Goal: Information Seeking & Learning: Check status

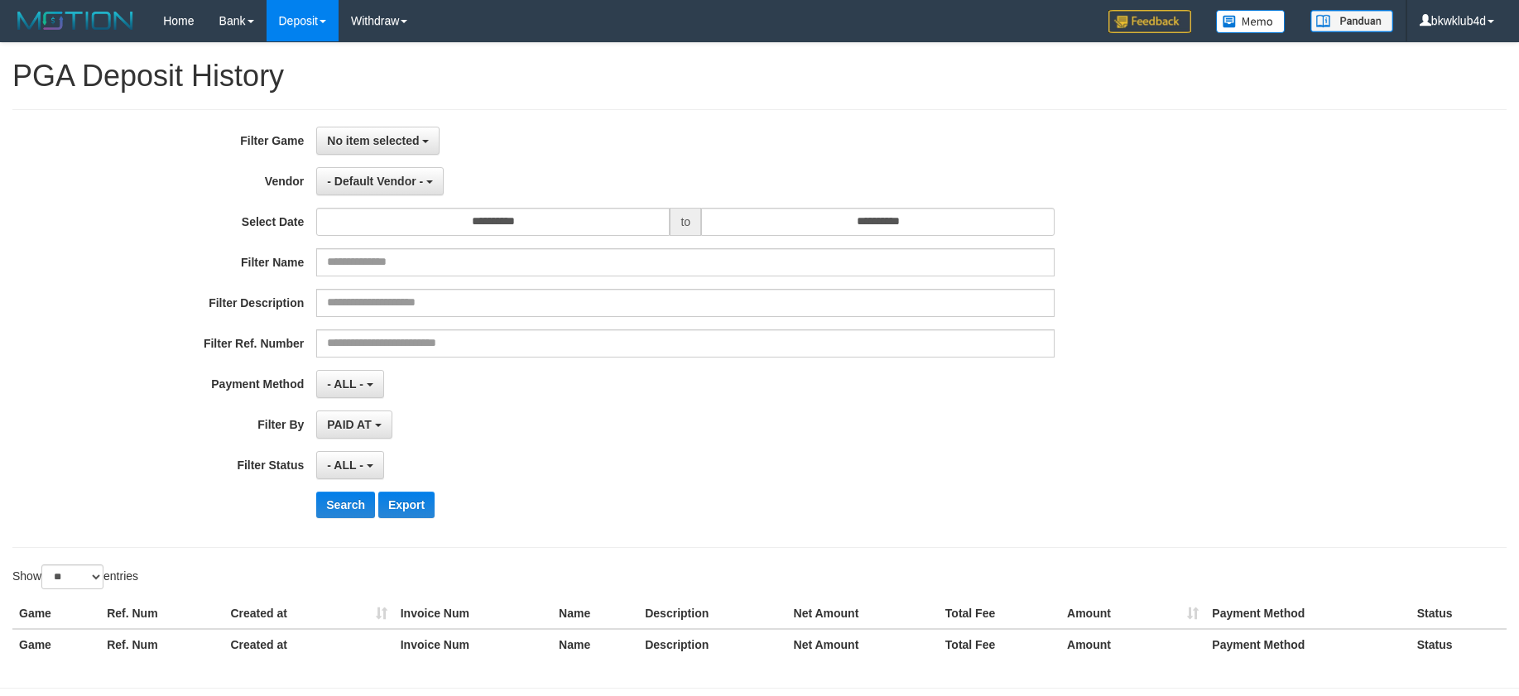
select select
select select "**"
click at [208, 144] on label "Filter Game" at bounding box center [158, 138] width 316 height 22
click at [361, 144] on span "No item selected" at bounding box center [373, 140] width 92 height 13
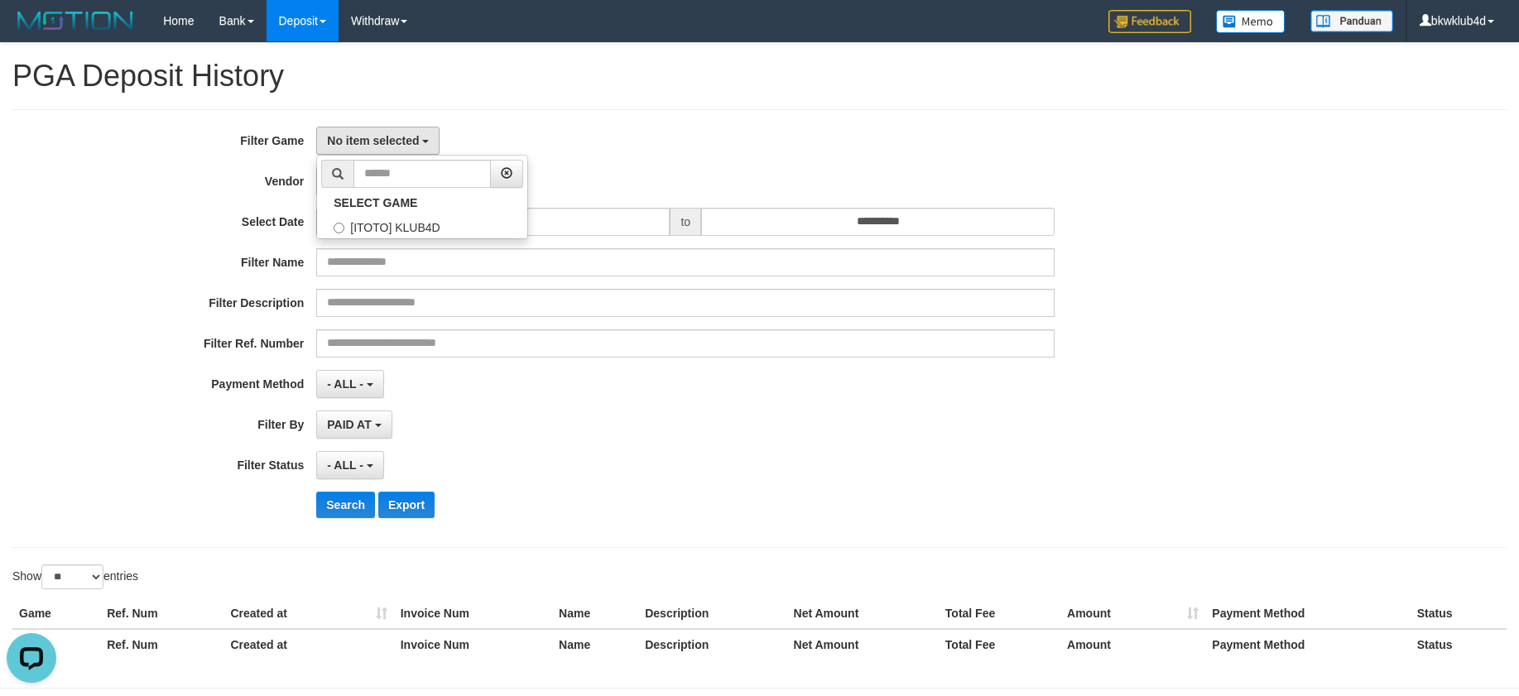
click at [559, 120] on div "**********" at bounding box center [759, 328] width 1494 height 439
click at [396, 136] on span "No item selected" at bounding box center [373, 140] width 92 height 13
click at [391, 223] on label "[ITOTO] KLUB4D" at bounding box center [422, 226] width 210 height 25
select select "****"
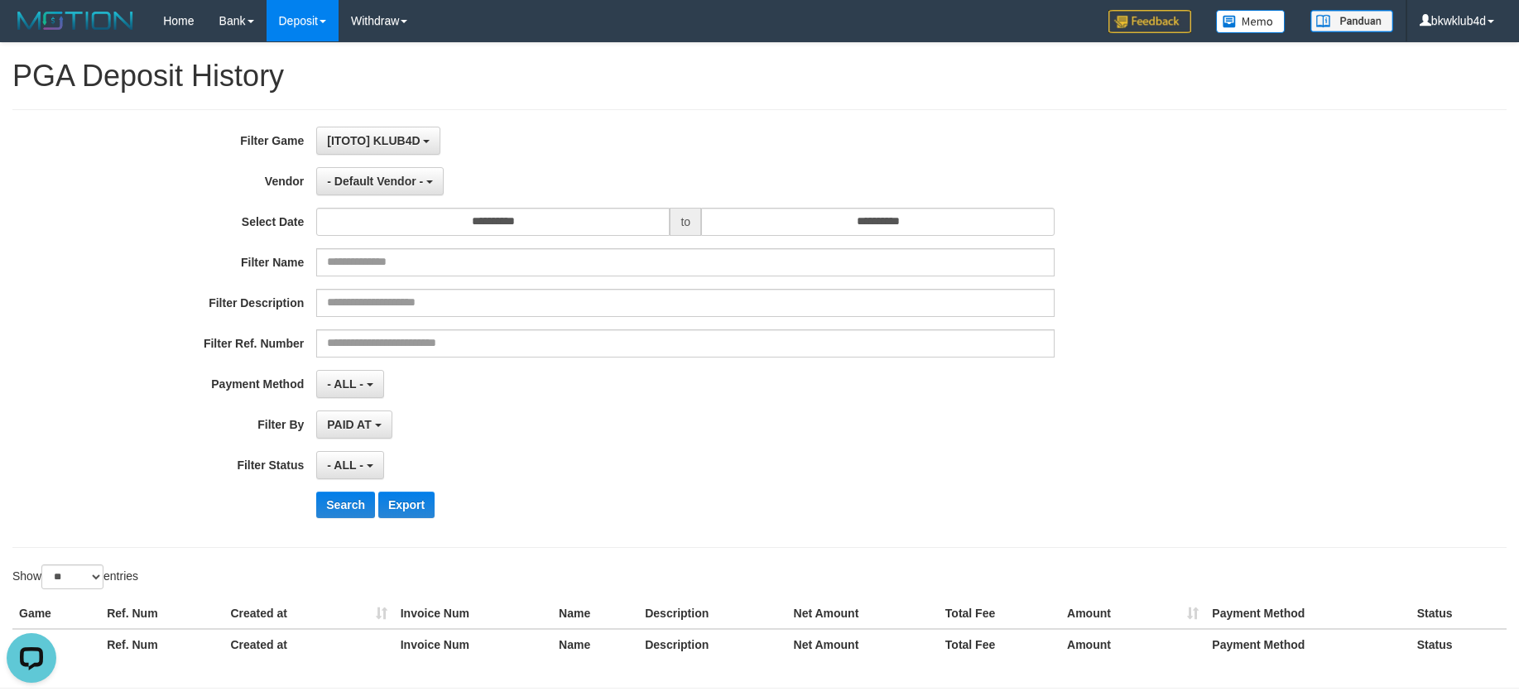
click at [477, 204] on div "**********" at bounding box center [632, 329] width 1265 height 404
click at [480, 218] on input "**********" at bounding box center [492, 222] width 353 height 28
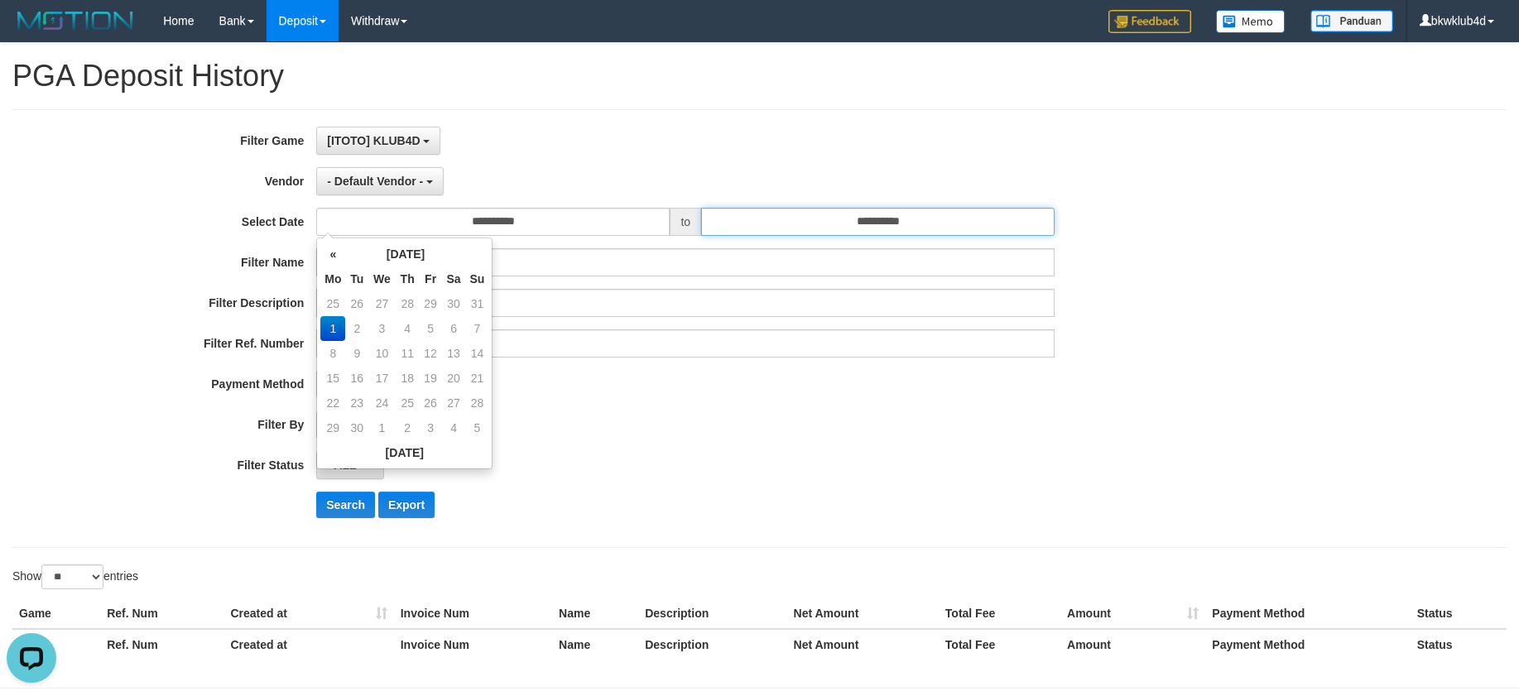
click at [817, 218] on input "**********" at bounding box center [877, 222] width 353 height 28
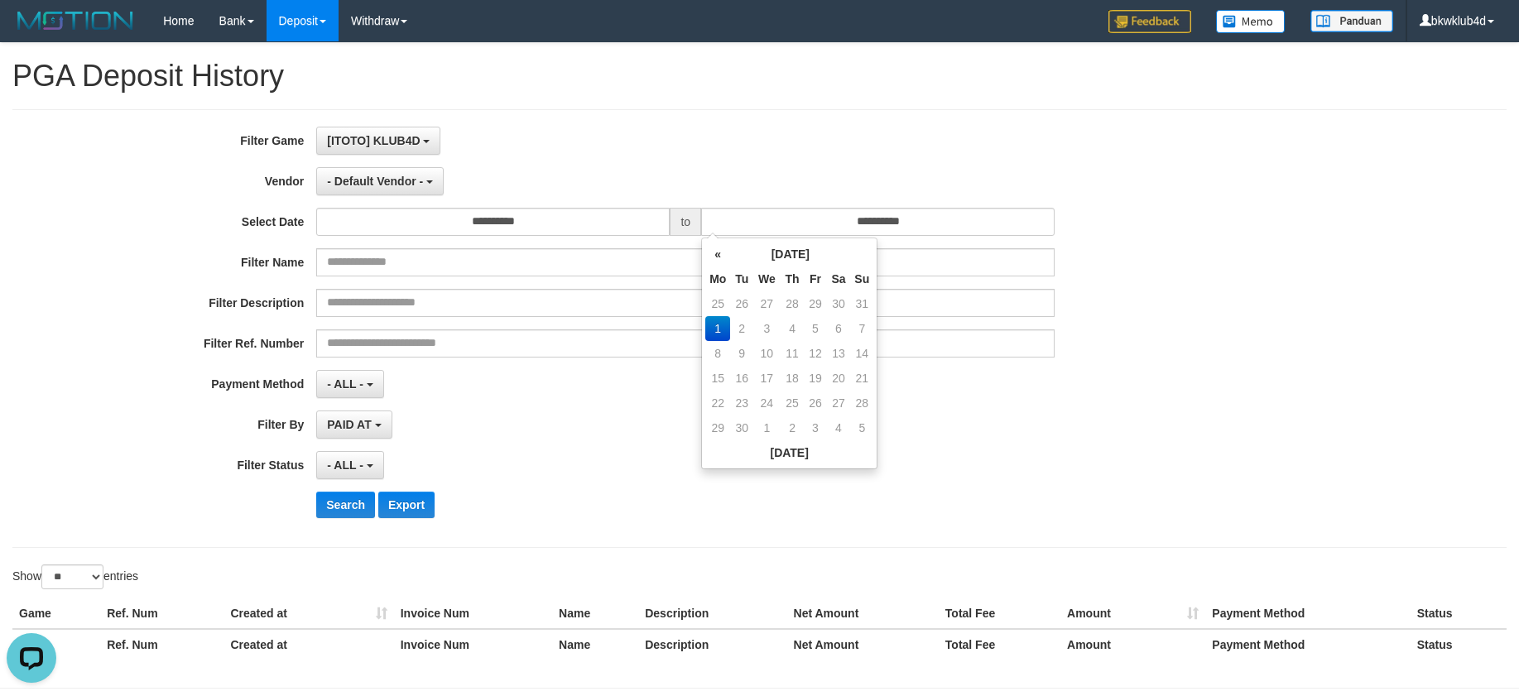
click at [723, 329] on td "1" at bounding box center [717, 328] width 25 height 25
click at [389, 186] on span "- Default Vendor -" at bounding box center [375, 181] width 96 height 13
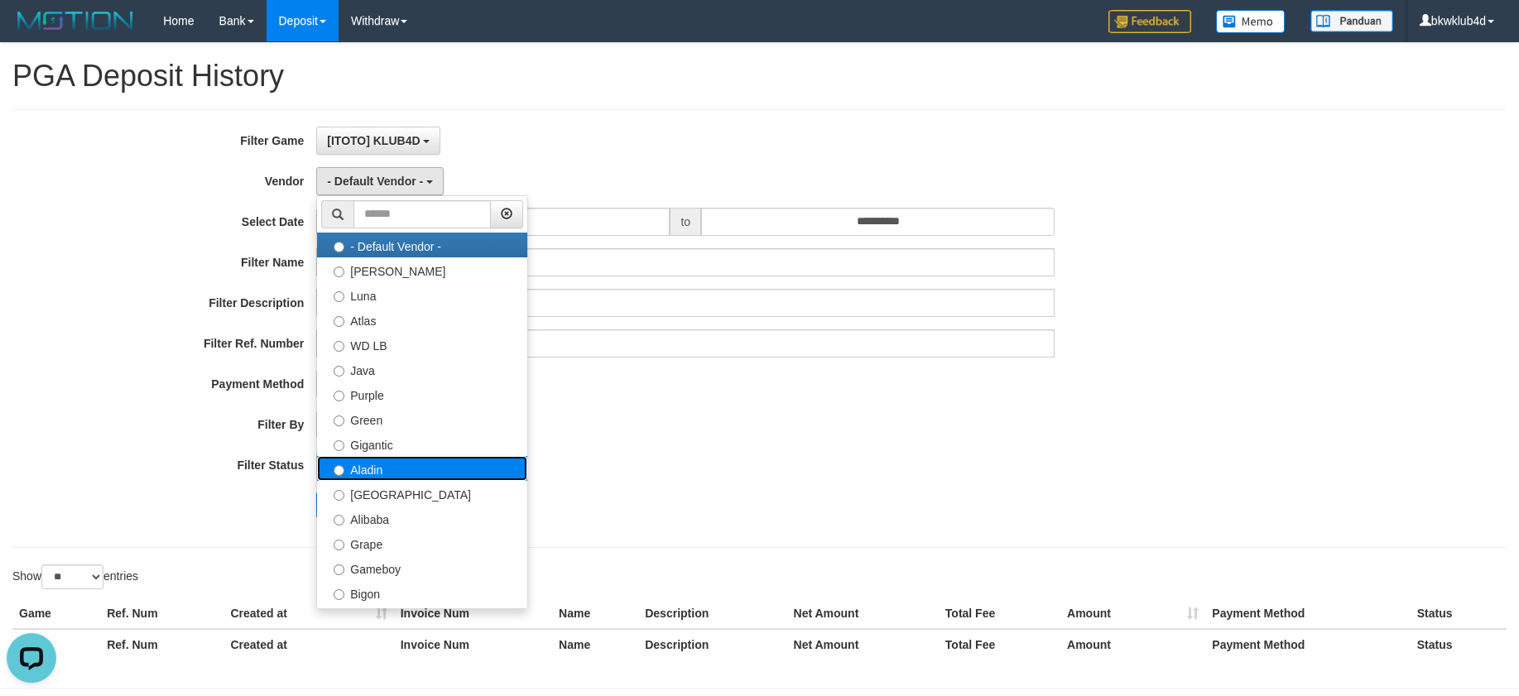
click at [391, 473] on label "Aladin" at bounding box center [422, 468] width 210 height 25
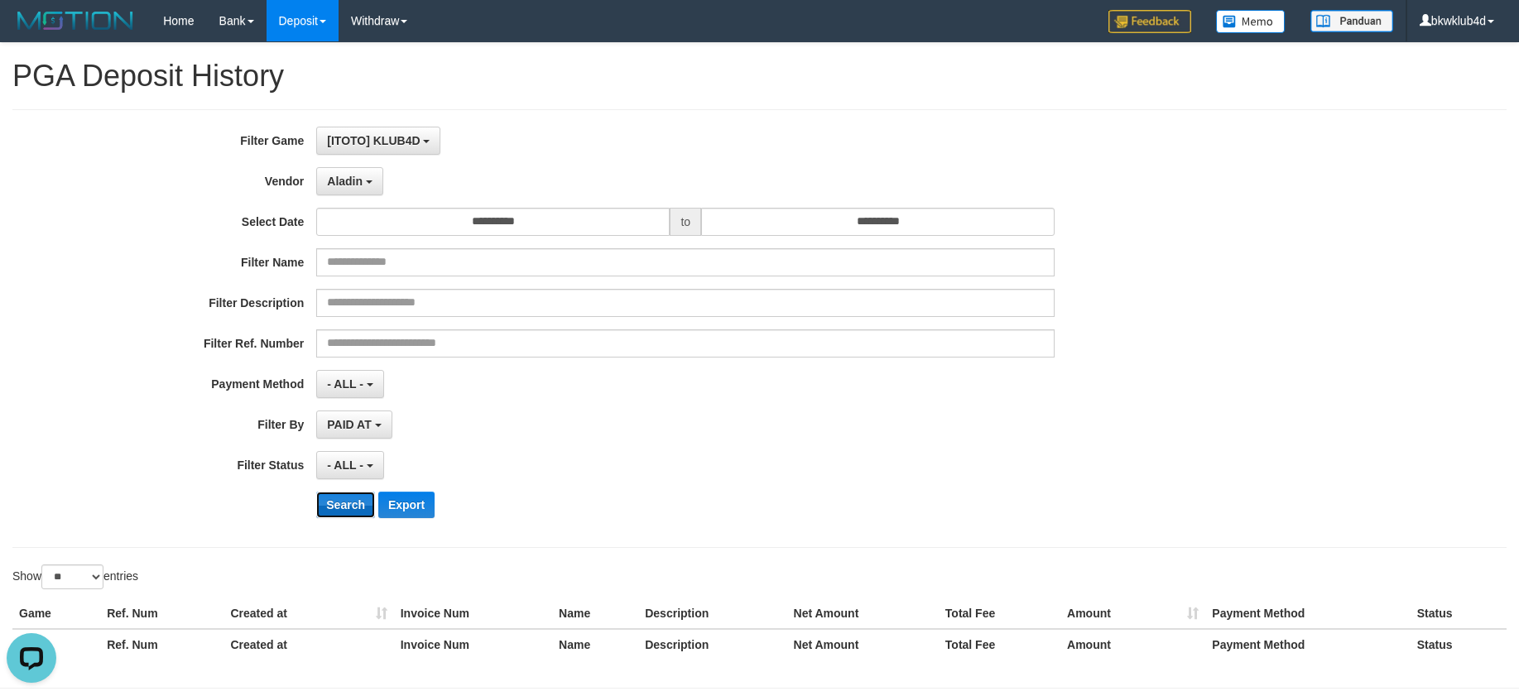
click at [335, 501] on button "Search" at bounding box center [345, 505] width 59 height 26
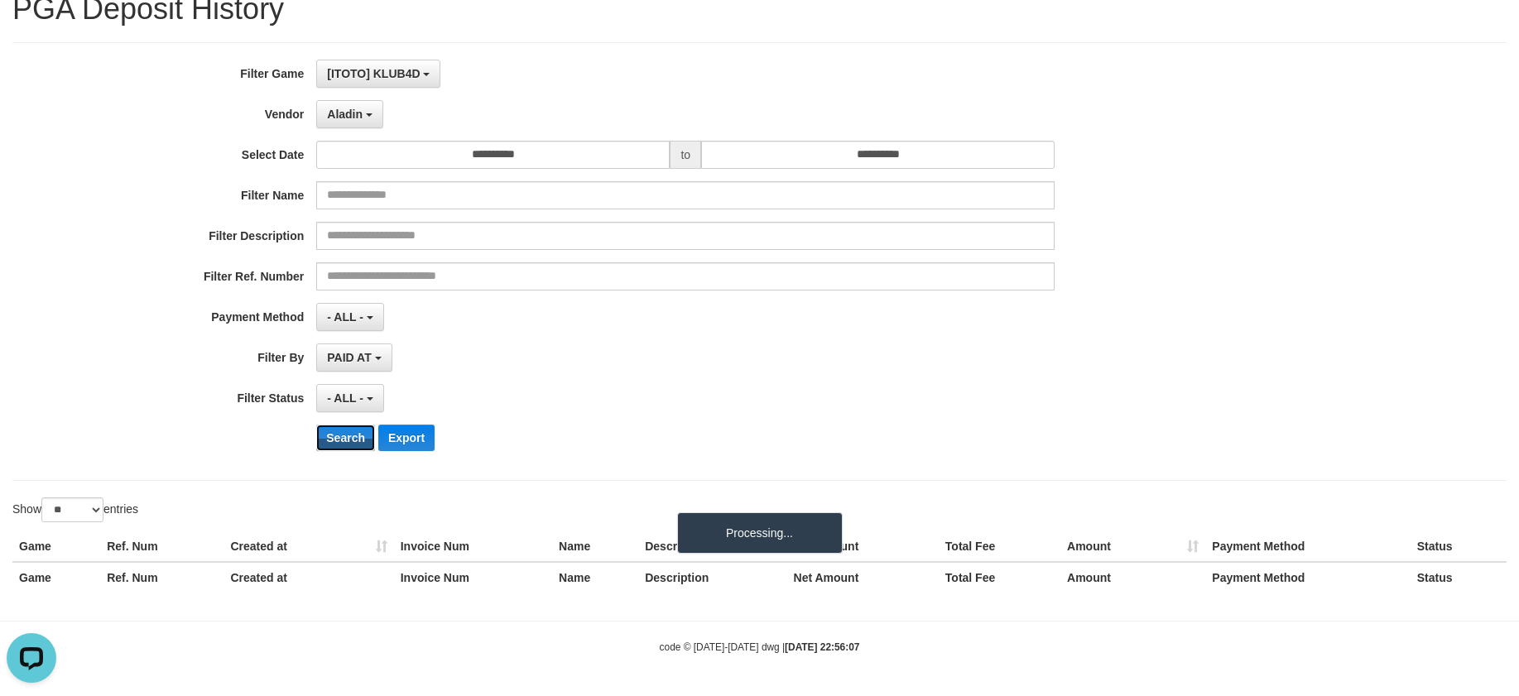
scroll to position [0, 0]
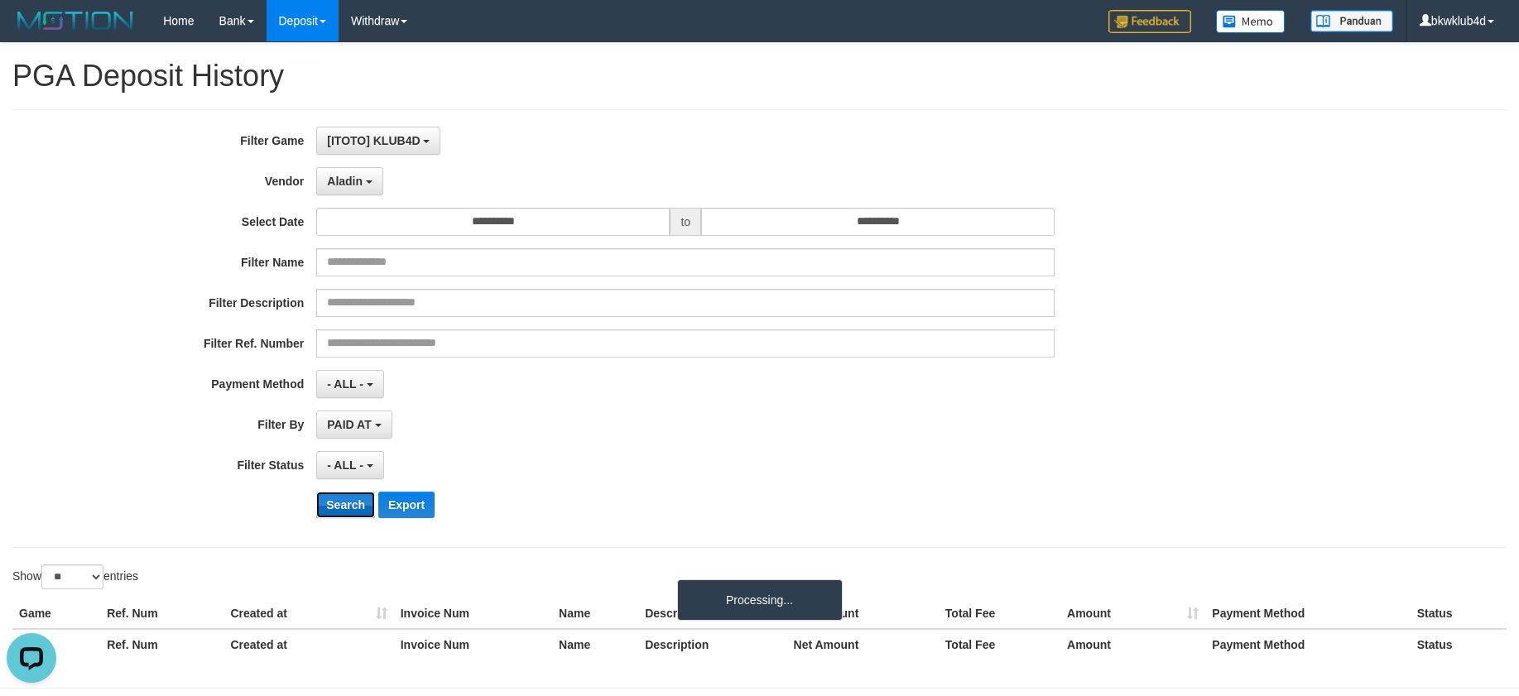
click at [347, 499] on button "Search" at bounding box center [345, 505] width 59 height 26
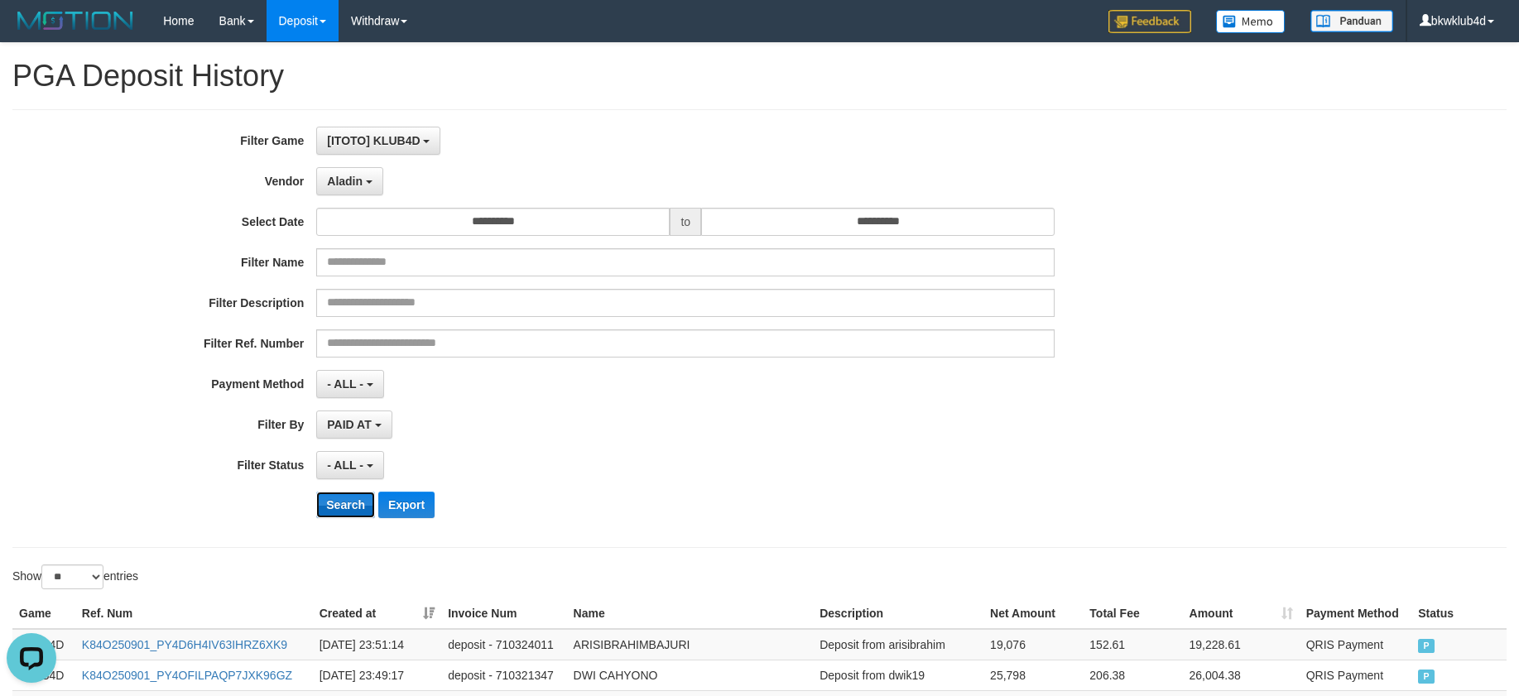
click at [347, 499] on button "Search" at bounding box center [345, 505] width 59 height 26
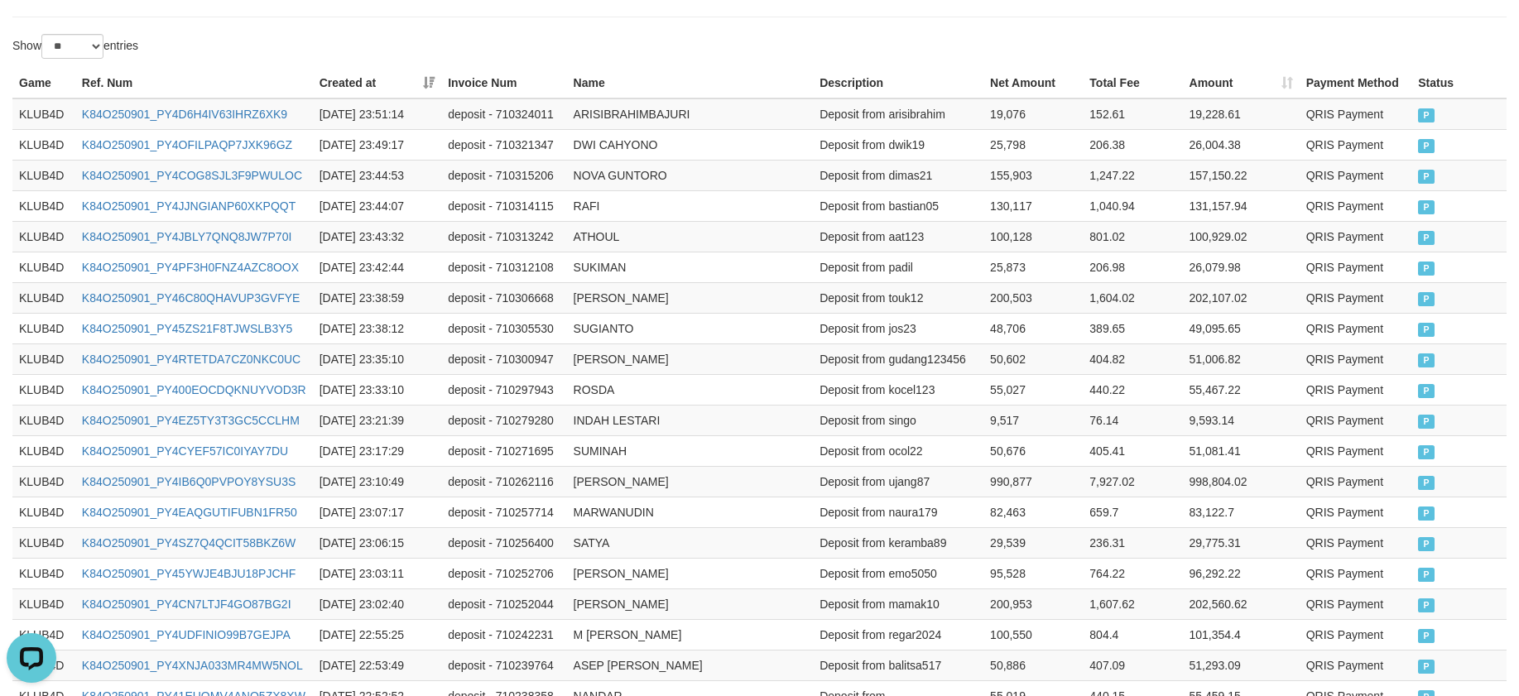
scroll to position [862, 0]
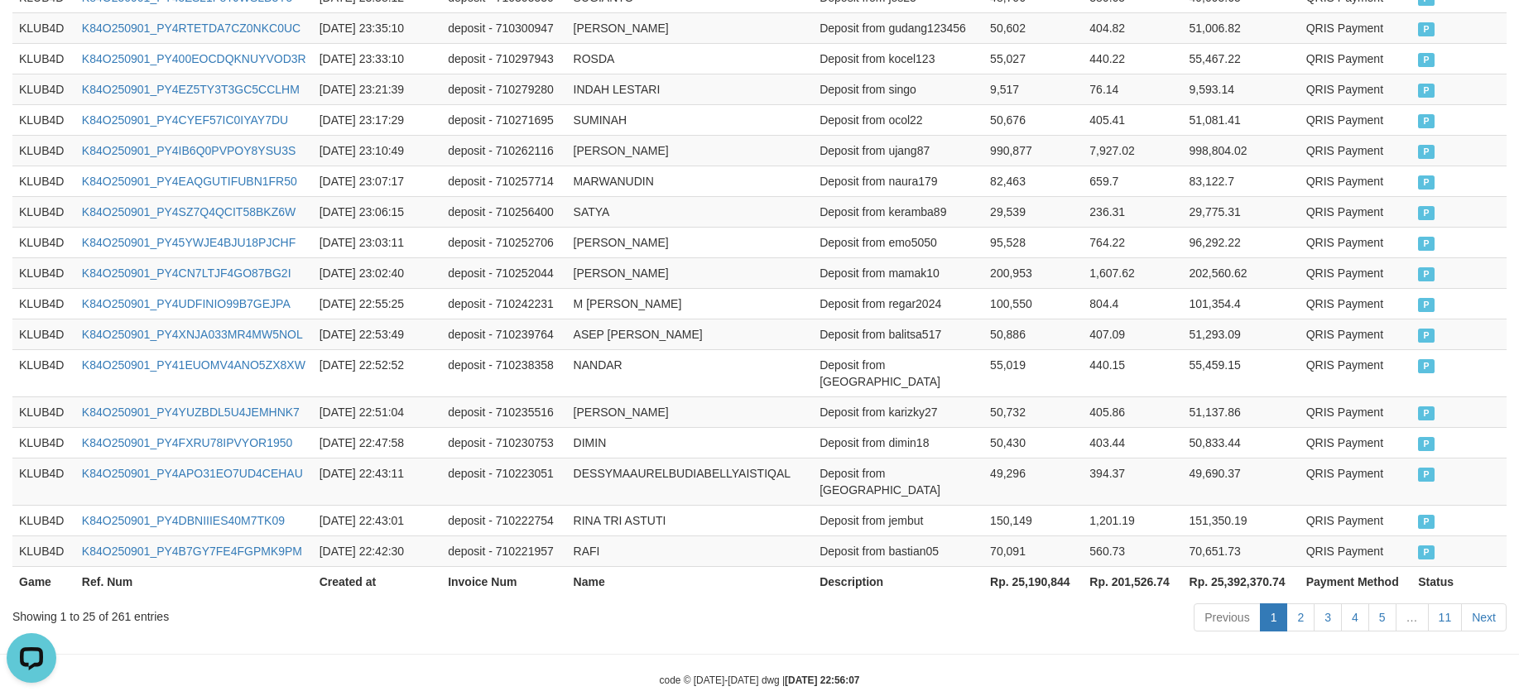
click at [118, 602] on div "Showing 1 to 25 of 261 entries" at bounding box center [316, 613] width 608 height 23
copy div "261"
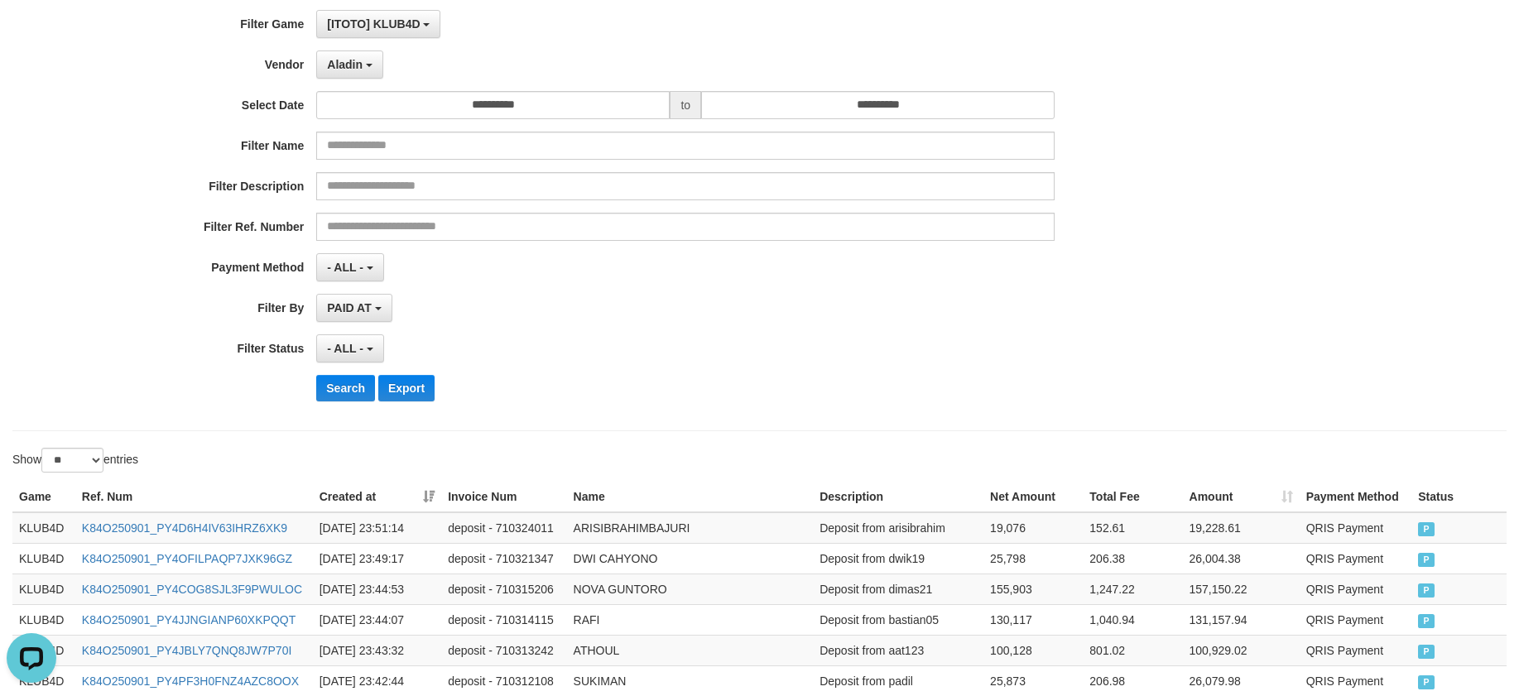
scroll to position [0, 0]
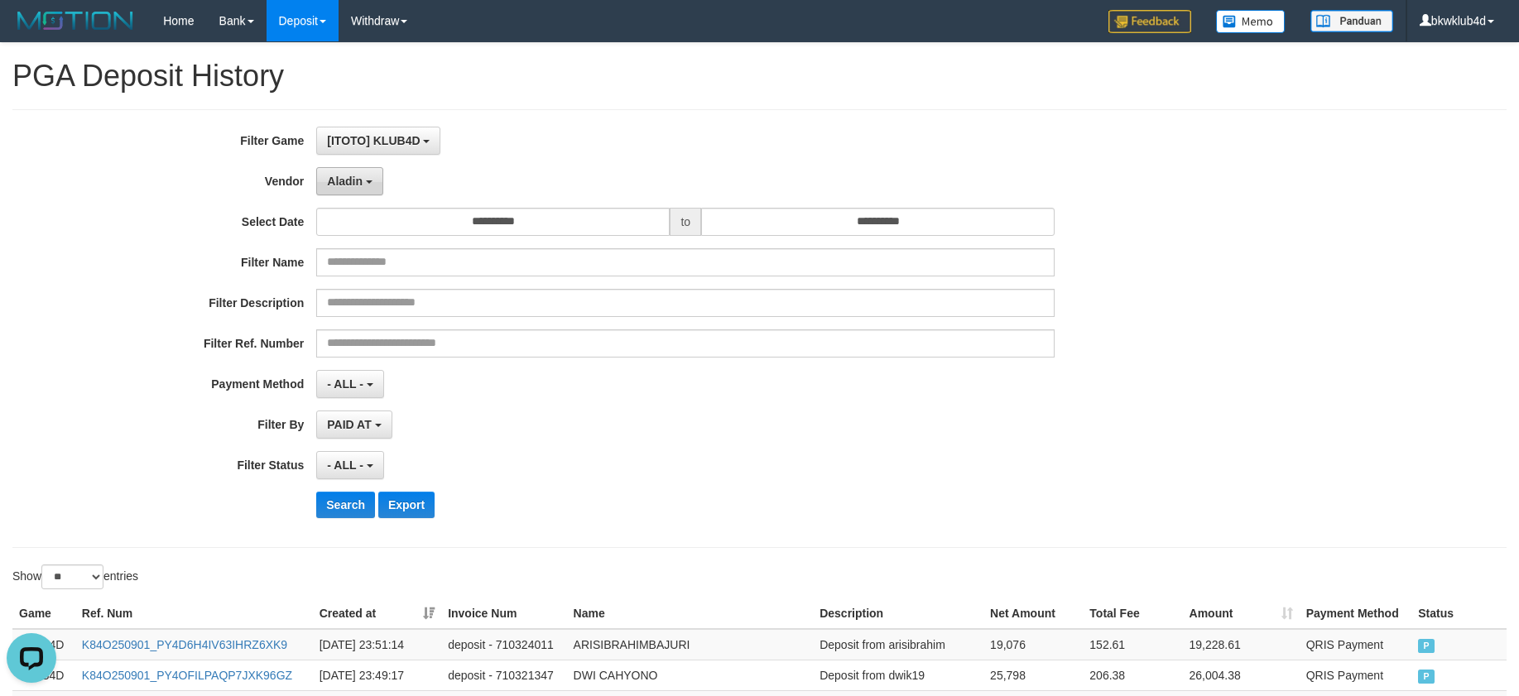
click at [333, 184] on span "Aladin" at bounding box center [345, 181] width 36 height 13
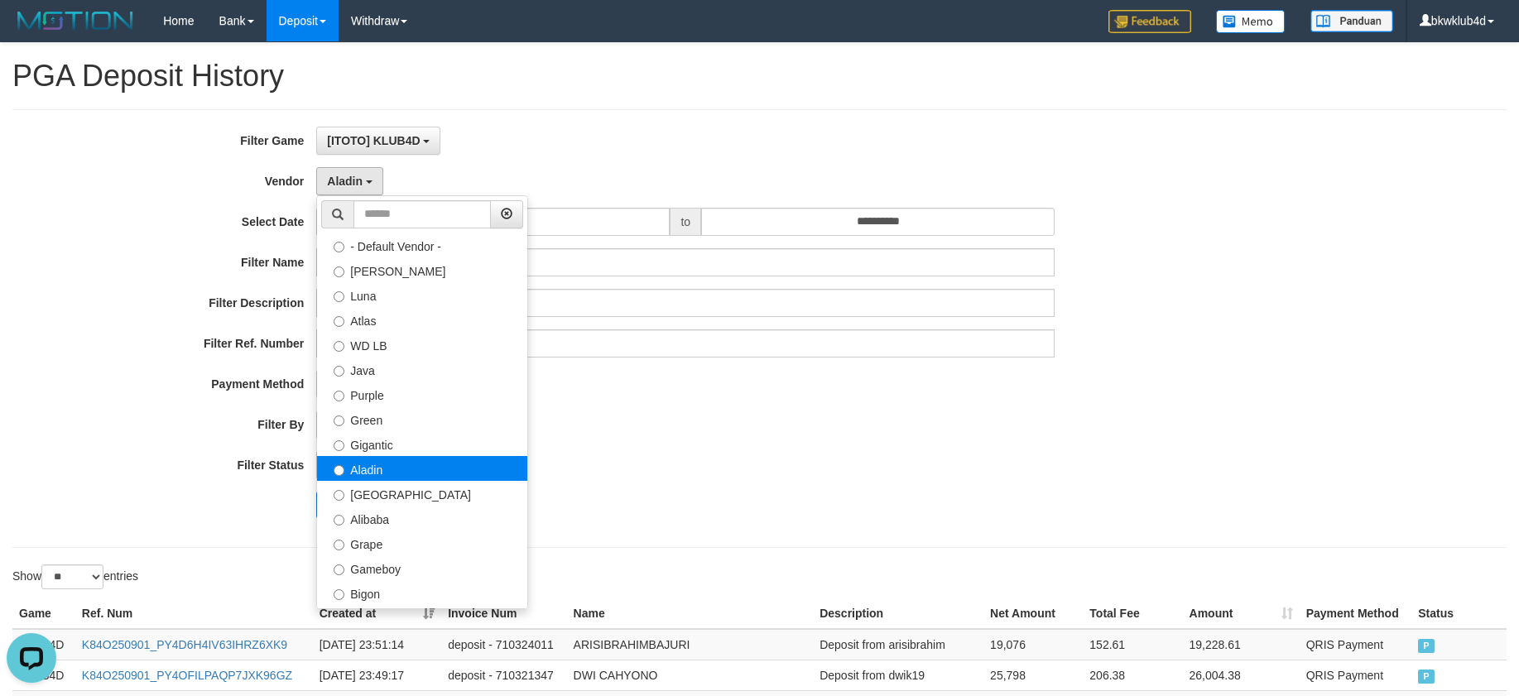
click at [458, 464] on label "Aladin" at bounding box center [422, 468] width 210 height 25
click at [712, 415] on div "PAID AT PAID AT CREATED AT" at bounding box center [685, 425] width 738 height 28
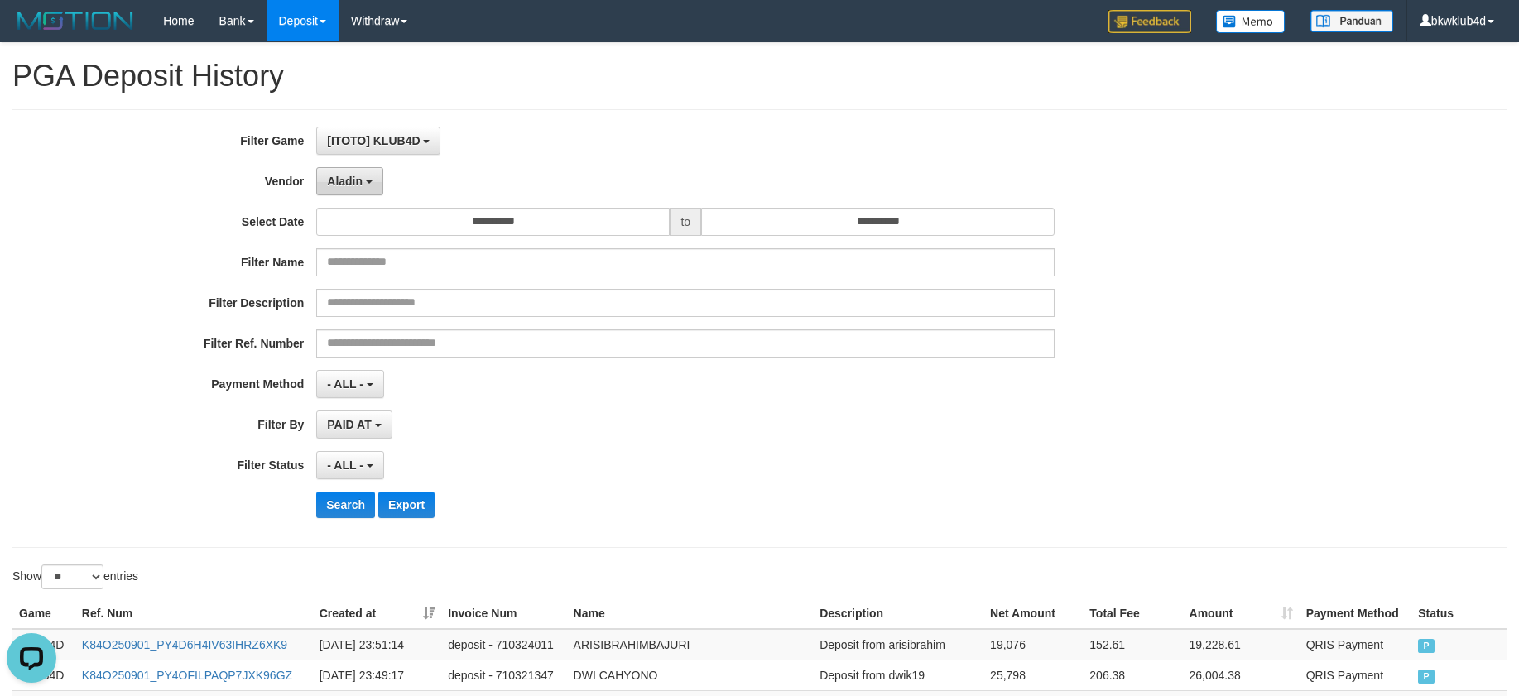
drag, startPoint x: 360, startPoint y: 175, endPoint x: 424, endPoint y: 275, distance: 118.0
click at [360, 178] on span "Aladin" at bounding box center [345, 181] width 36 height 13
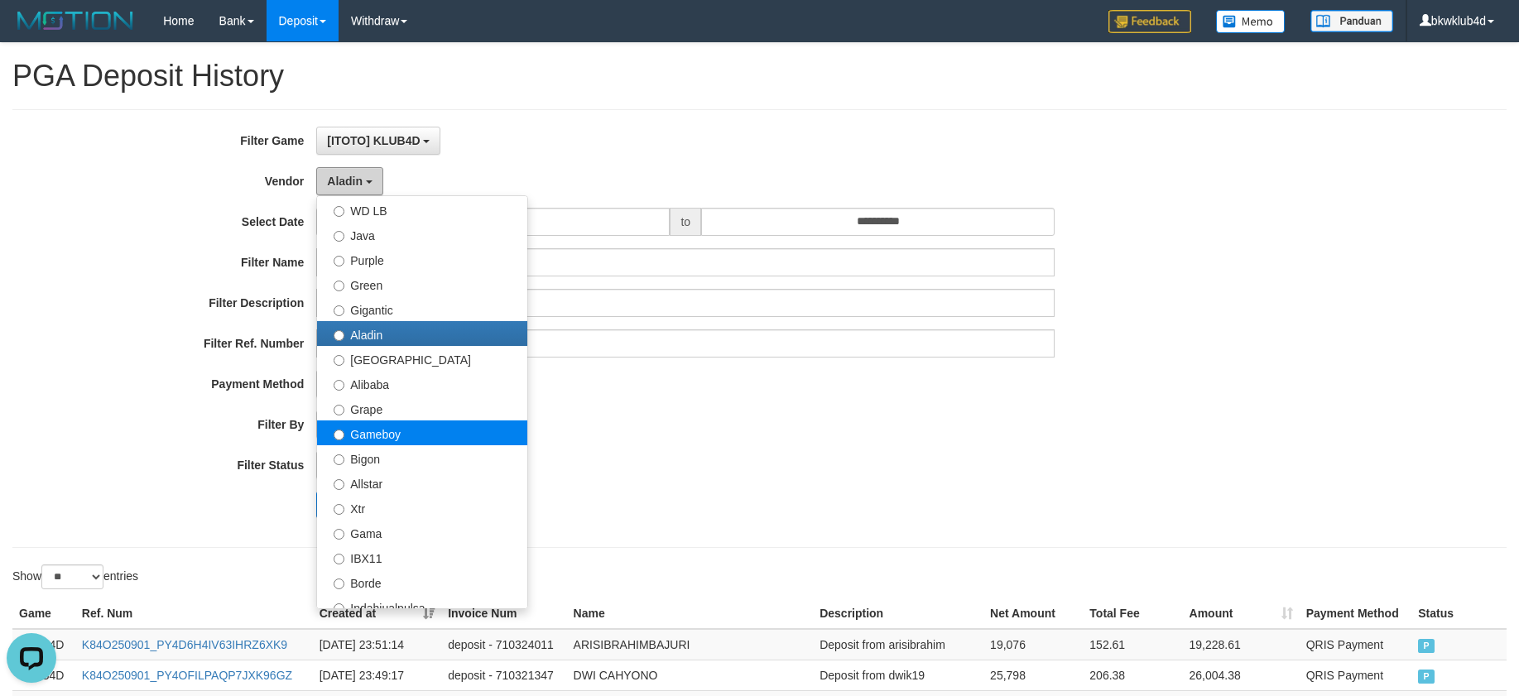
scroll to position [221, 0]
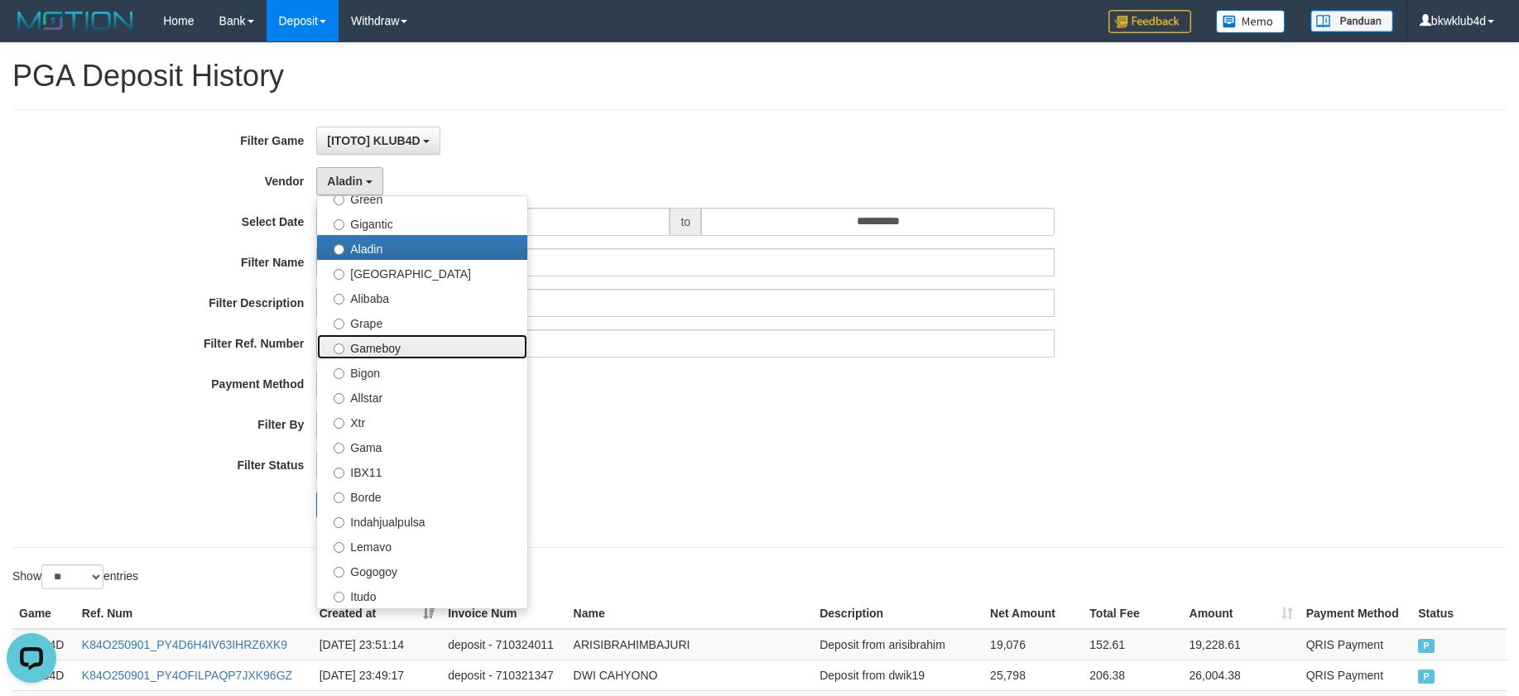
drag, startPoint x: 394, startPoint y: 350, endPoint x: 393, endPoint y: 388, distance: 38.1
click at [393, 349] on label "Gameboy" at bounding box center [422, 346] width 210 height 25
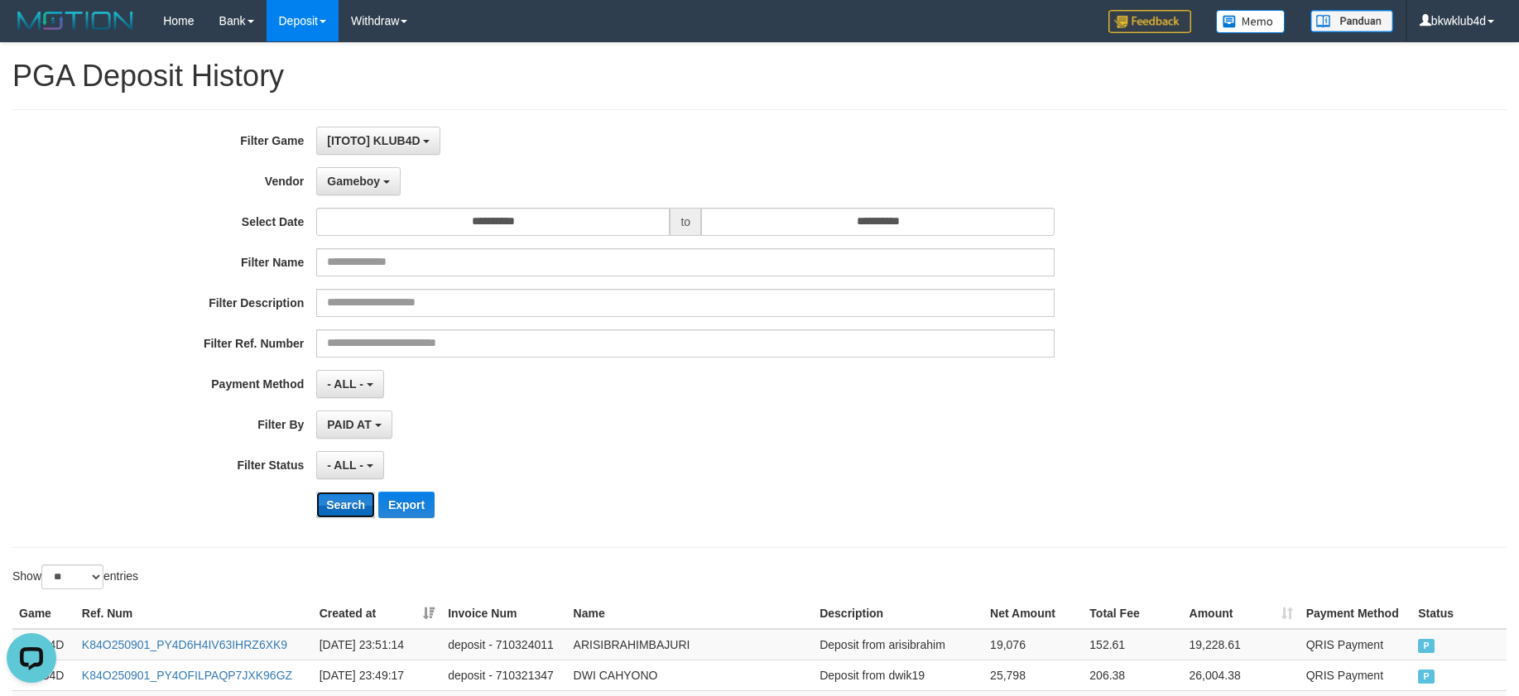
click at [363, 502] on button "Search" at bounding box center [345, 505] width 59 height 26
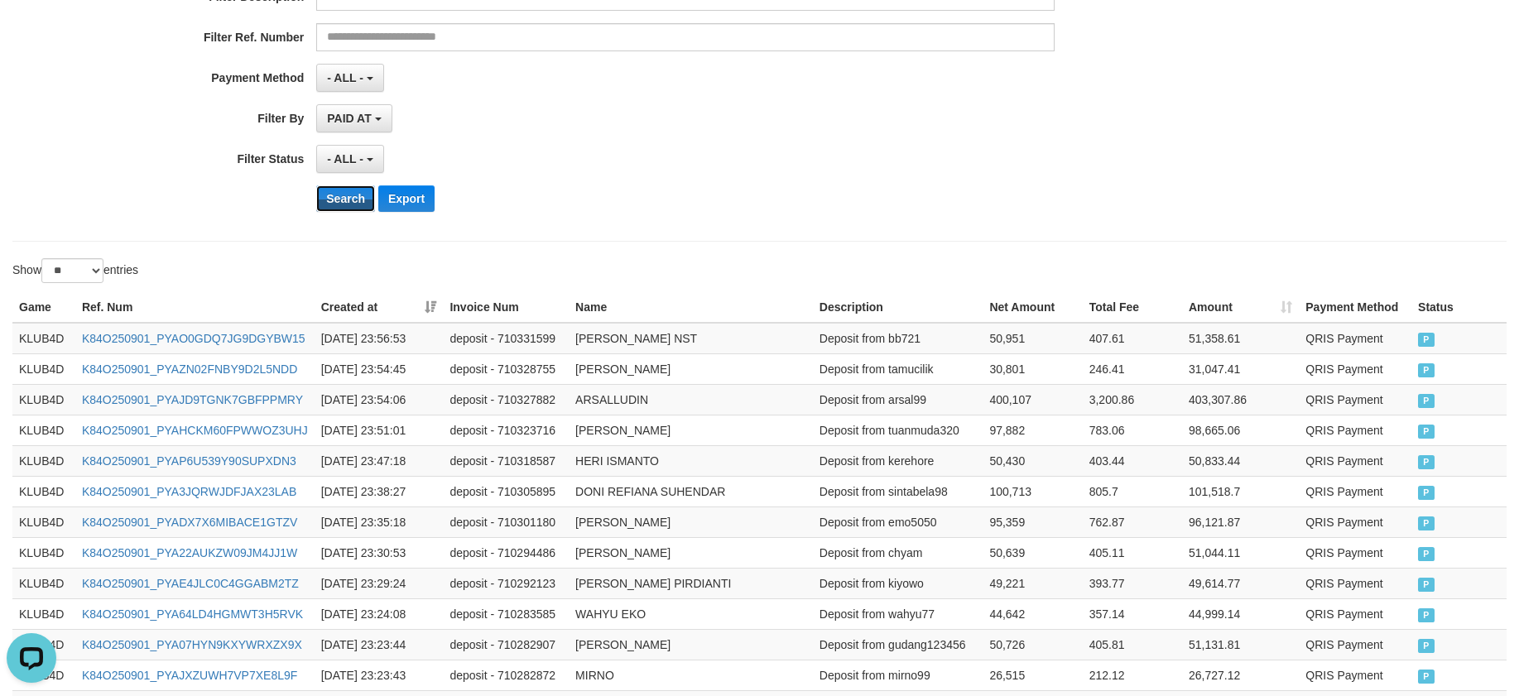
scroll to position [862, 0]
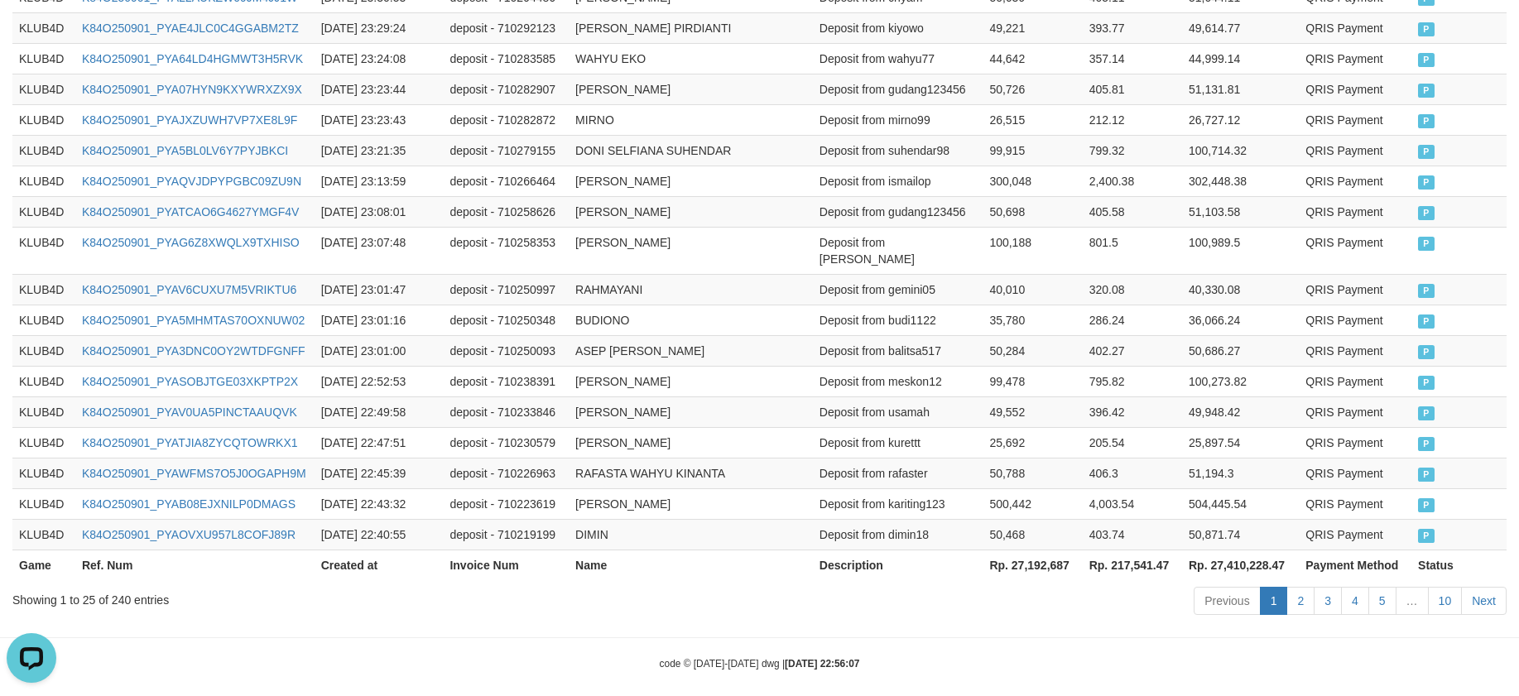
click at [127, 585] on div "Showing 1 to 25 of 240 entries" at bounding box center [316, 596] width 608 height 23
copy div "240"
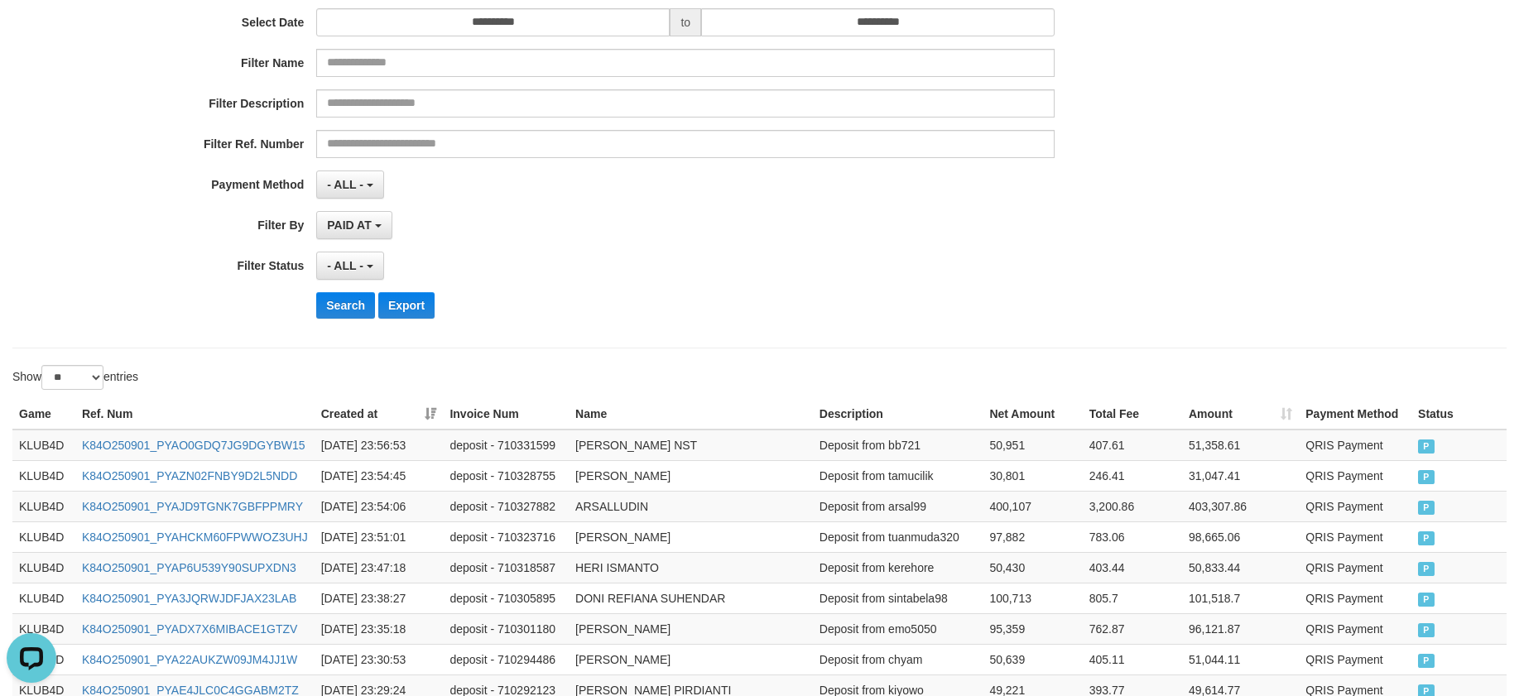
scroll to position [0, 0]
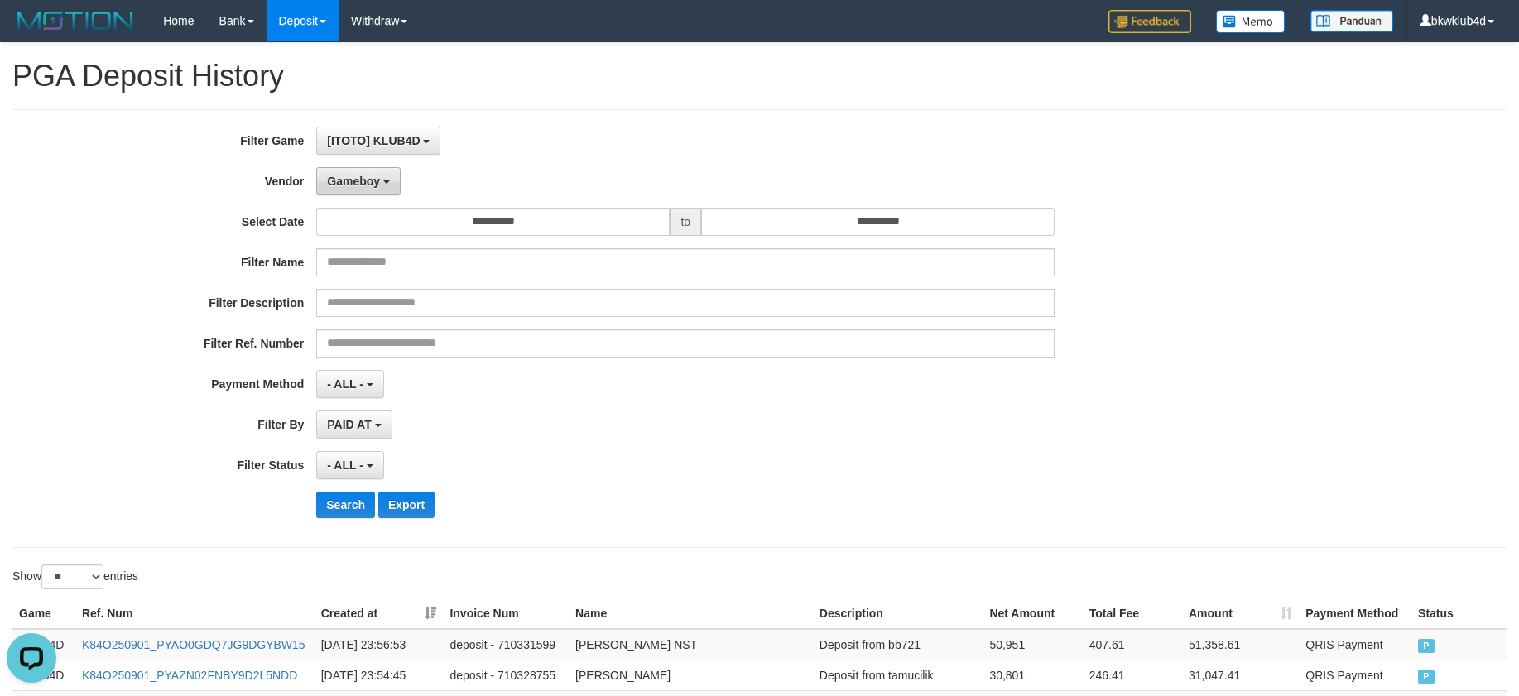
click at [348, 184] on span "Gameboy" at bounding box center [353, 181] width 53 height 13
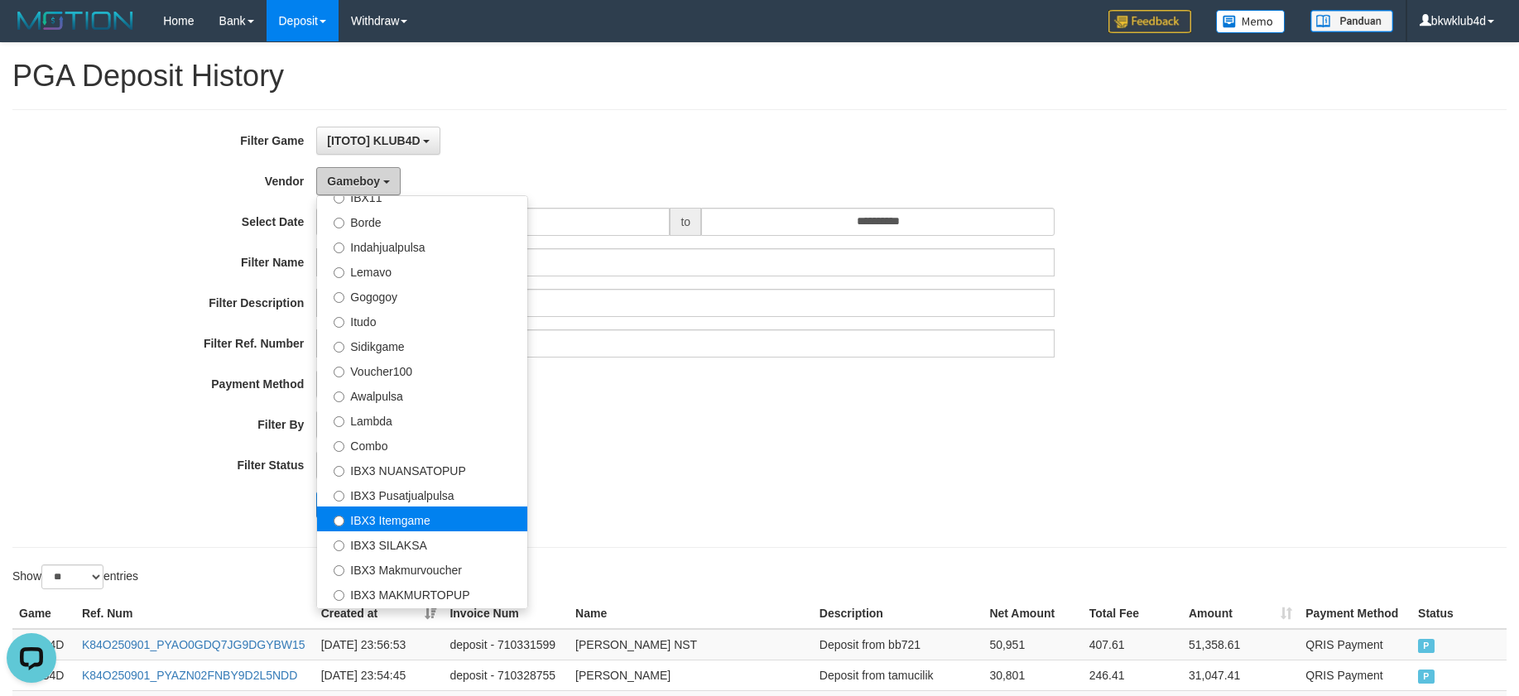
scroll to position [543, 0]
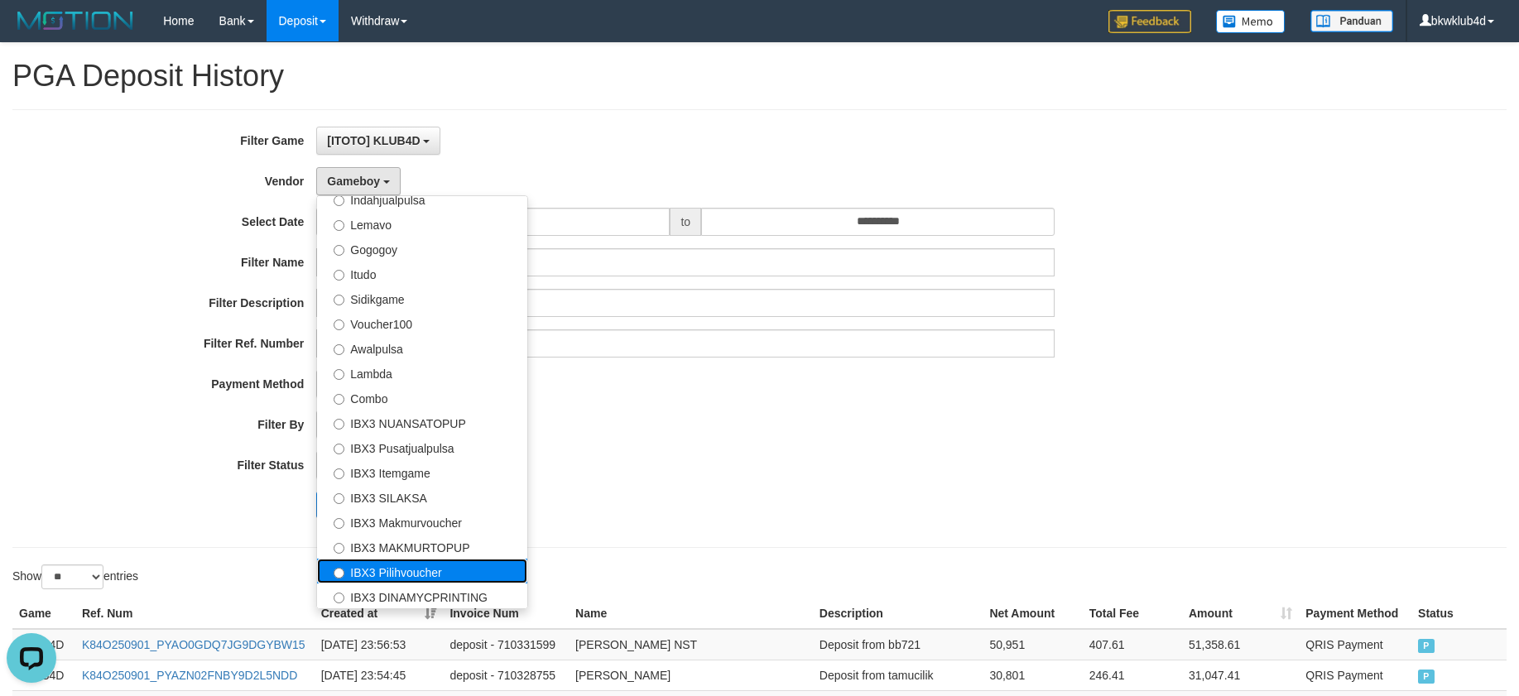
click at [393, 578] on label "IBX3 Pilihvoucher" at bounding box center [422, 571] width 210 height 25
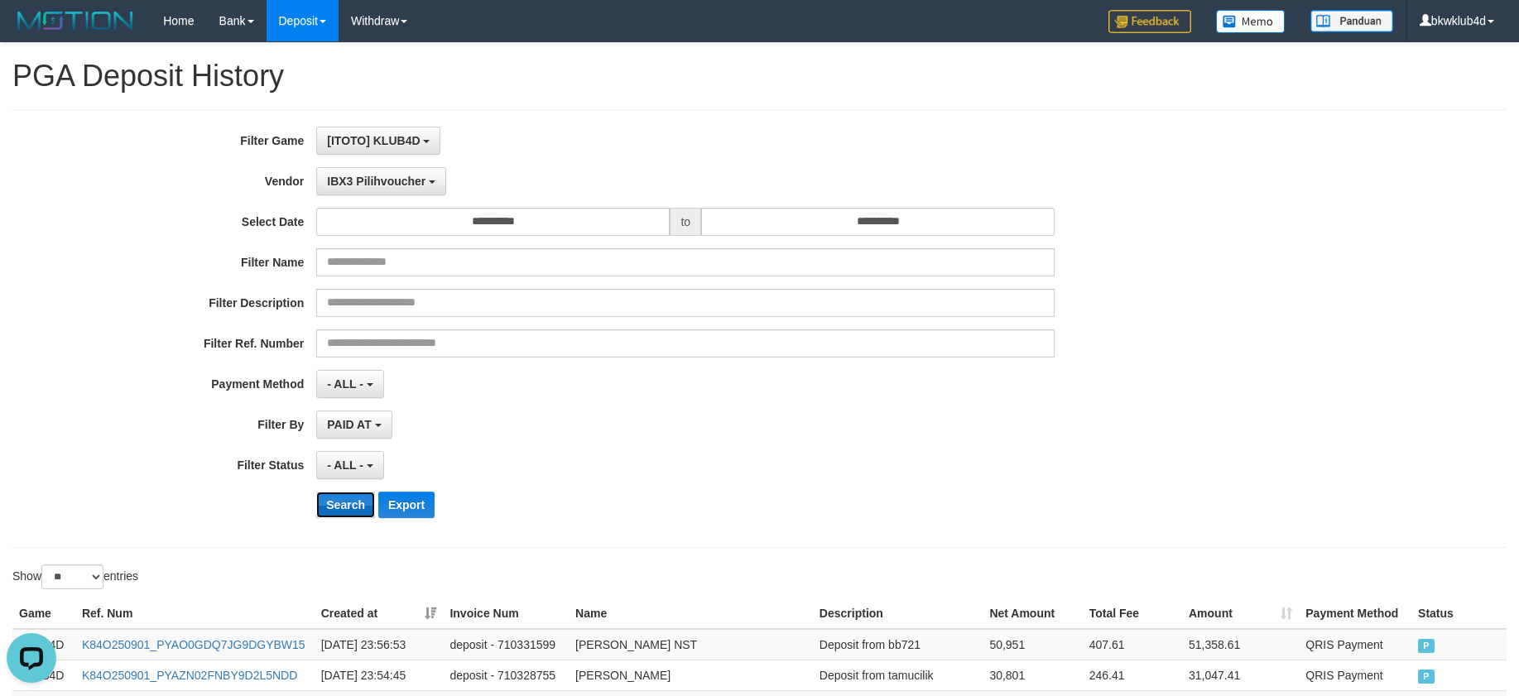
click at [353, 504] on button "Search" at bounding box center [345, 505] width 59 height 26
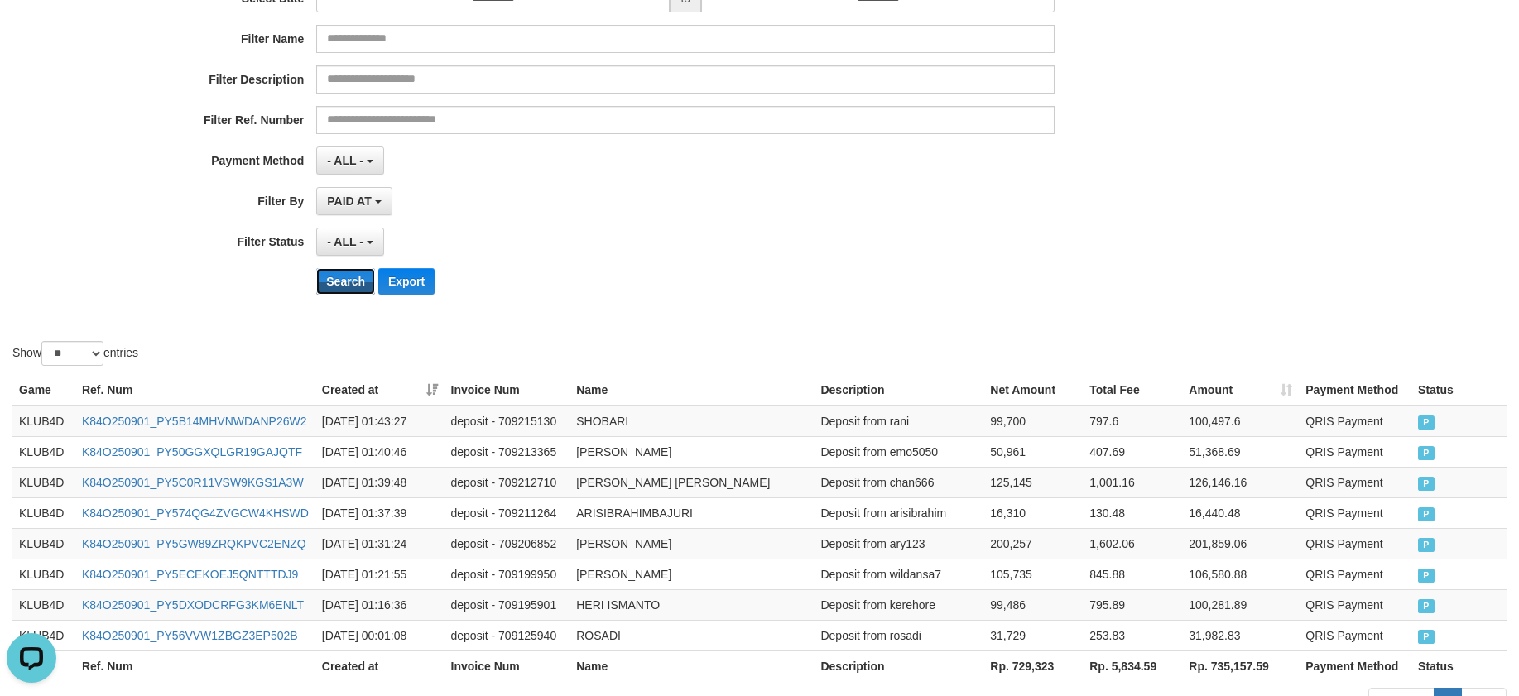
scroll to position [341, 0]
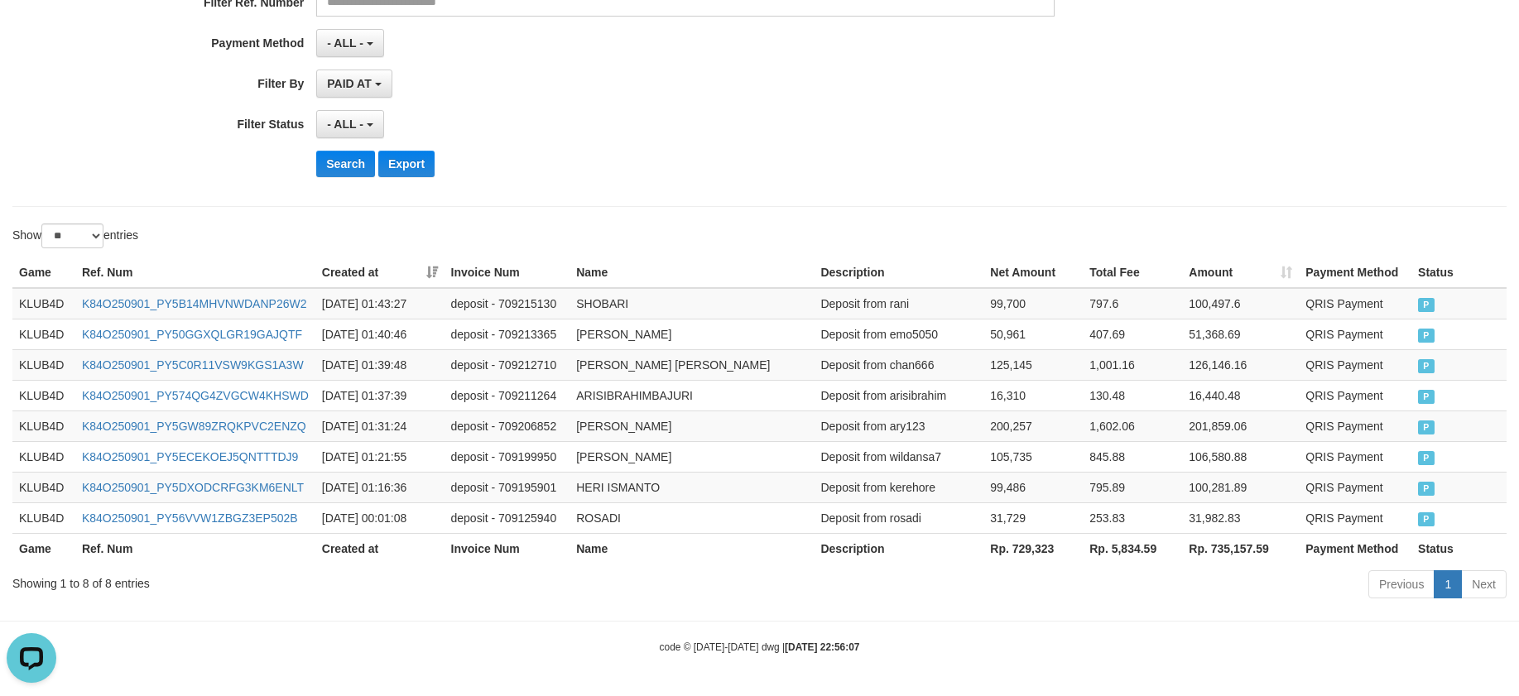
click at [118, 583] on div "Showing 1 to 8 of 8 entries" at bounding box center [316, 580] width 608 height 23
click at [108, 583] on div "Showing 1 to 8 of 8 entries" at bounding box center [316, 580] width 608 height 23
click at [1035, 545] on th "Rp. 729,323" at bounding box center [1032, 548] width 99 height 31
copy th "729,323"
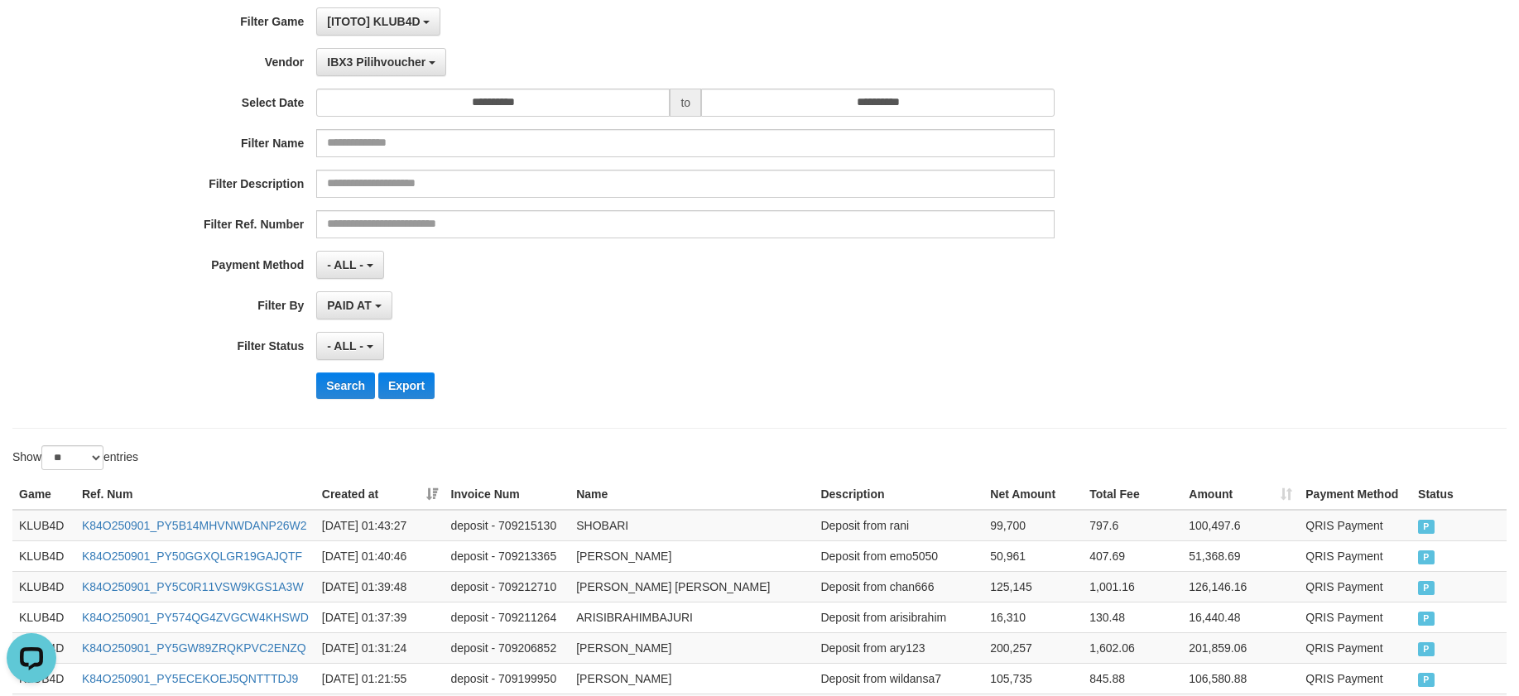
scroll to position [0, 0]
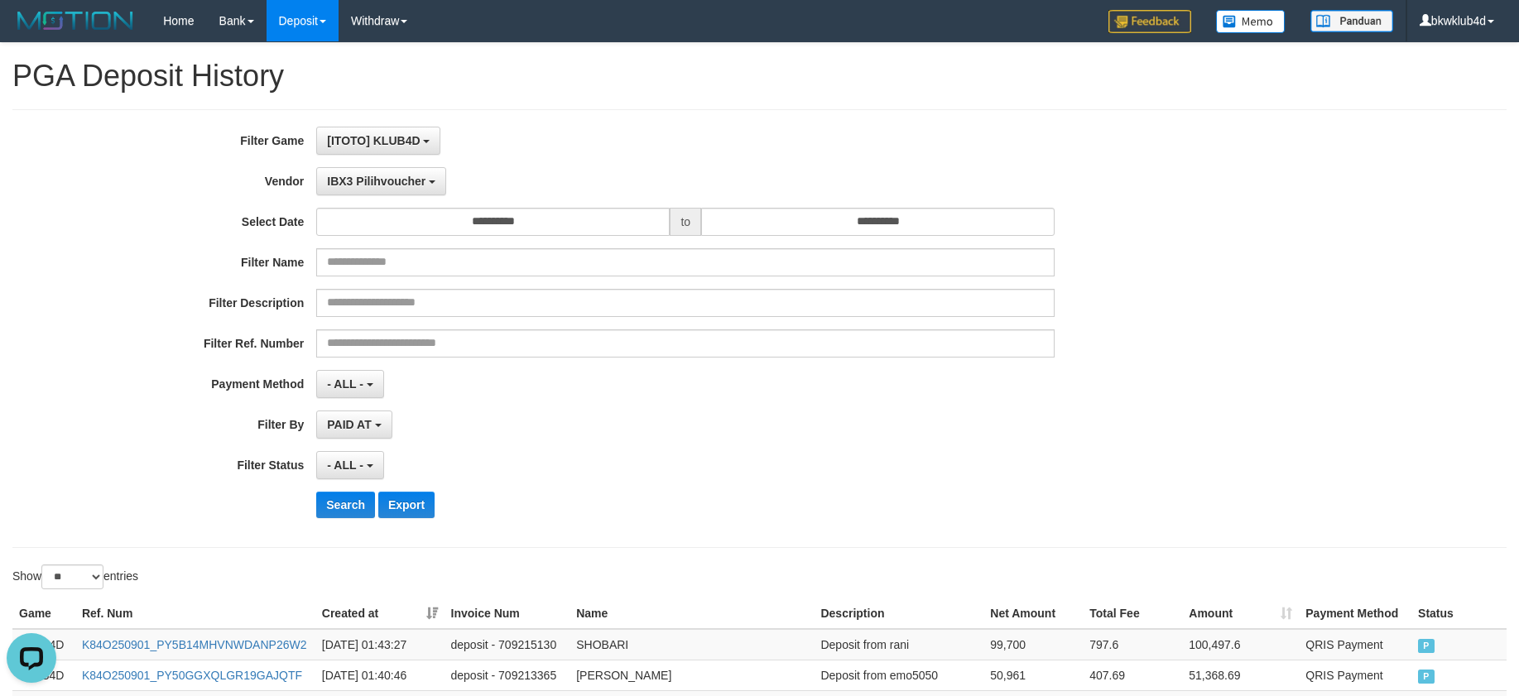
click at [470, 175] on div "IBX3 Pilihvoucher - Default Vendor - [PERSON_NAME] Atlas WD LB Java Purple Gree…" at bounding box center [685, 181] width 738 height 28
click at [418, 180] on span "IBX3 Pilihvoucher" at bounding box center [376, 181] width 98 height 13
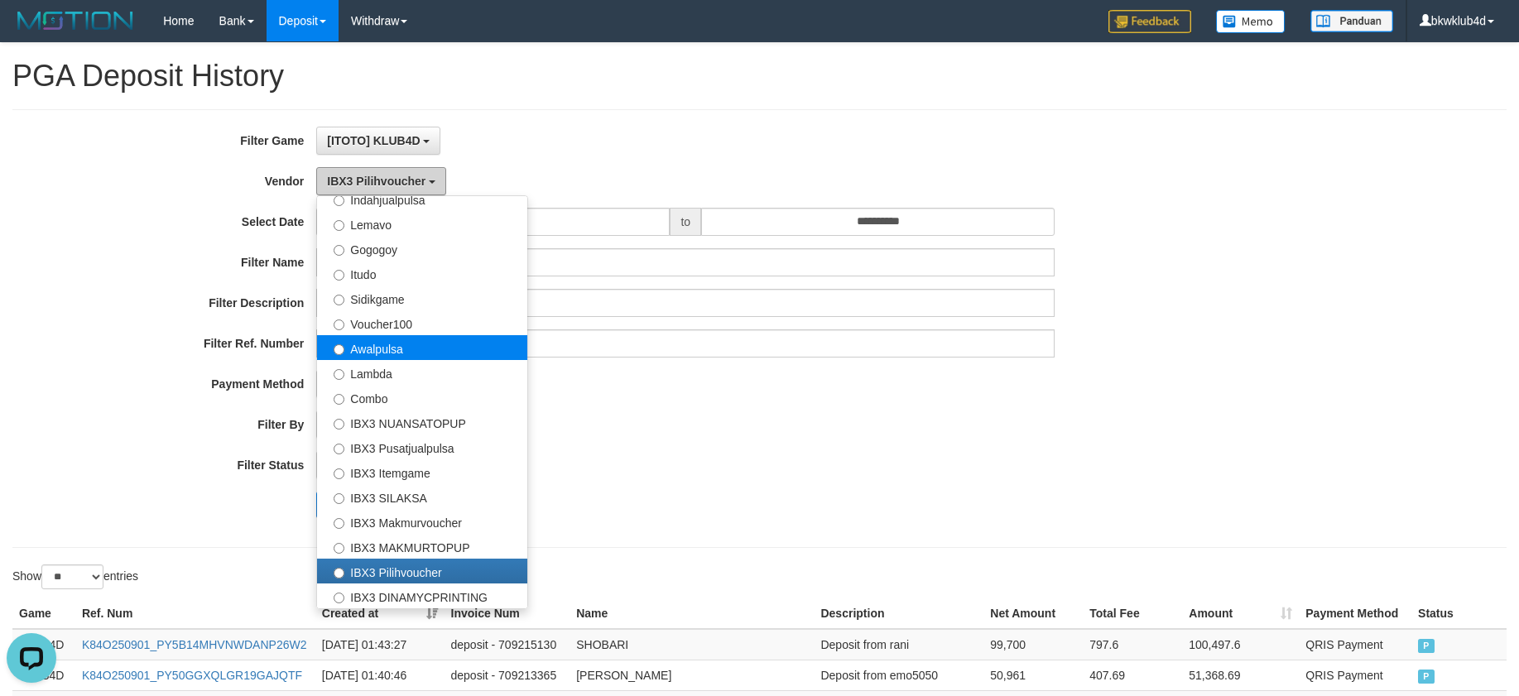
scroll to position [322, 0]
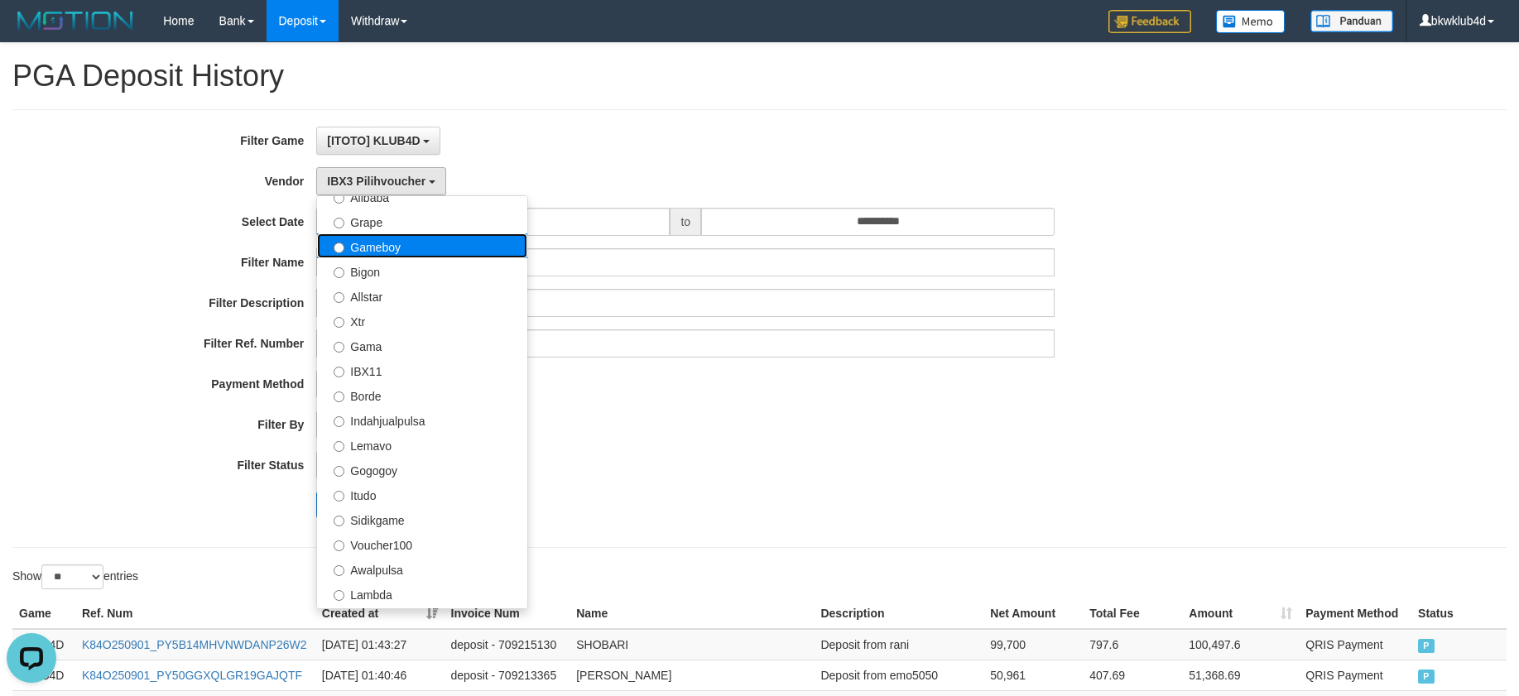
click at [373, 247] on label "Gameboy" at bounding box center [422, 245] width 210 height 25
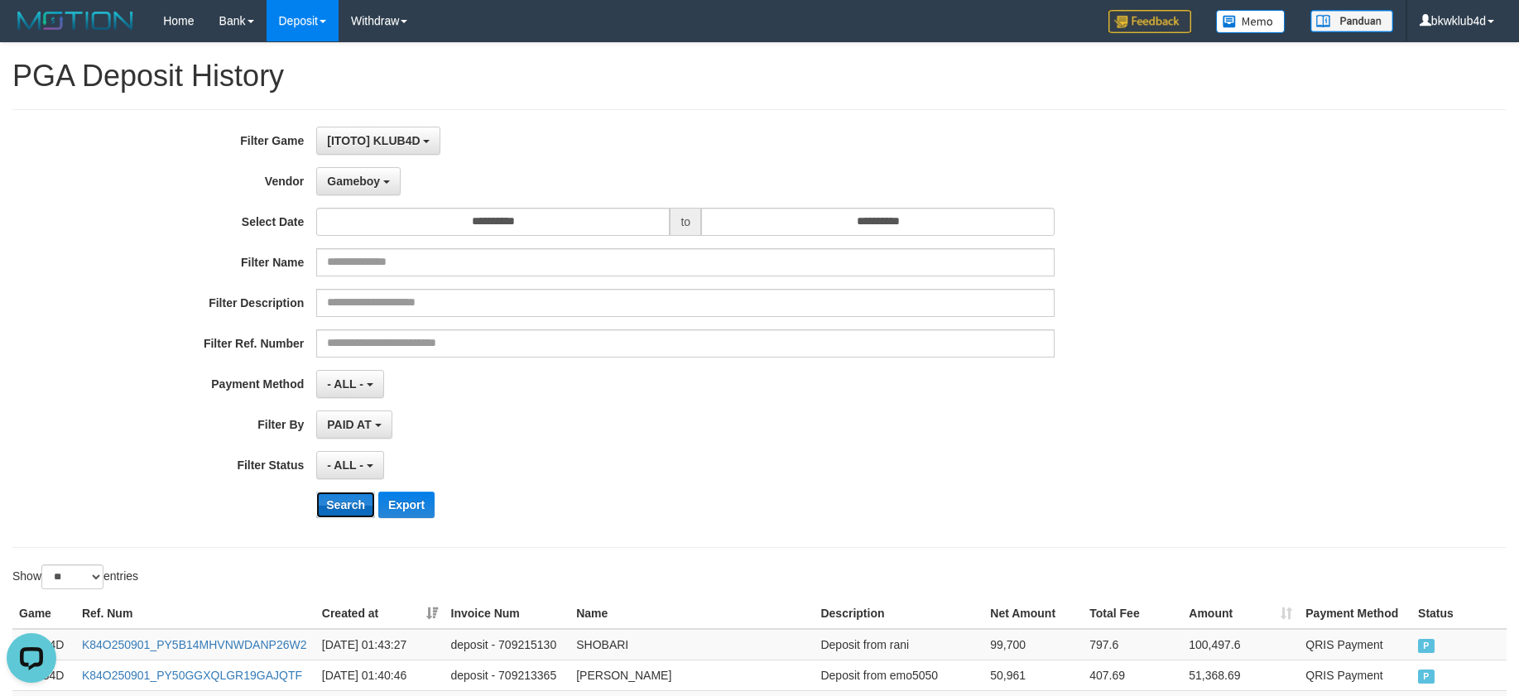
click at [347, 506] on button "Search" at bounding box center [345, 505] width 59 height 26
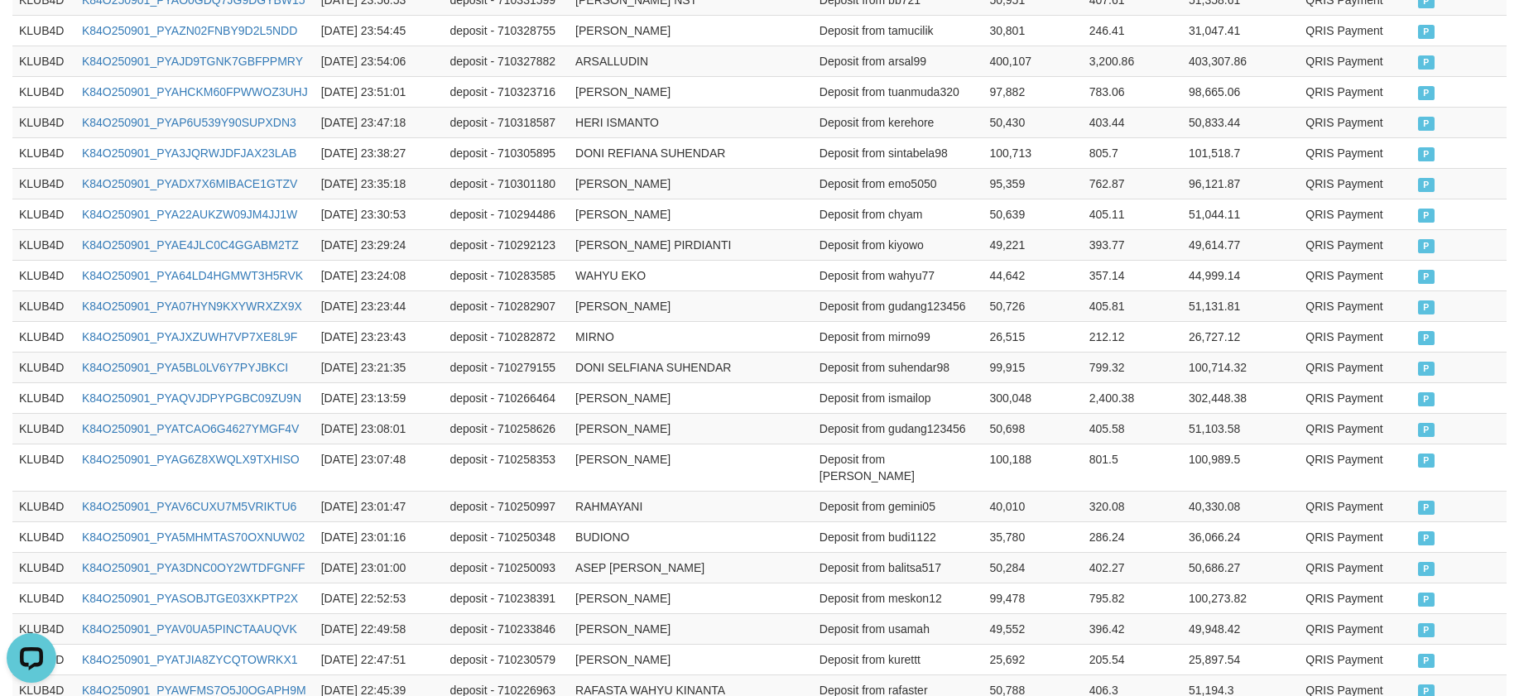
scroll to position [862, 0]
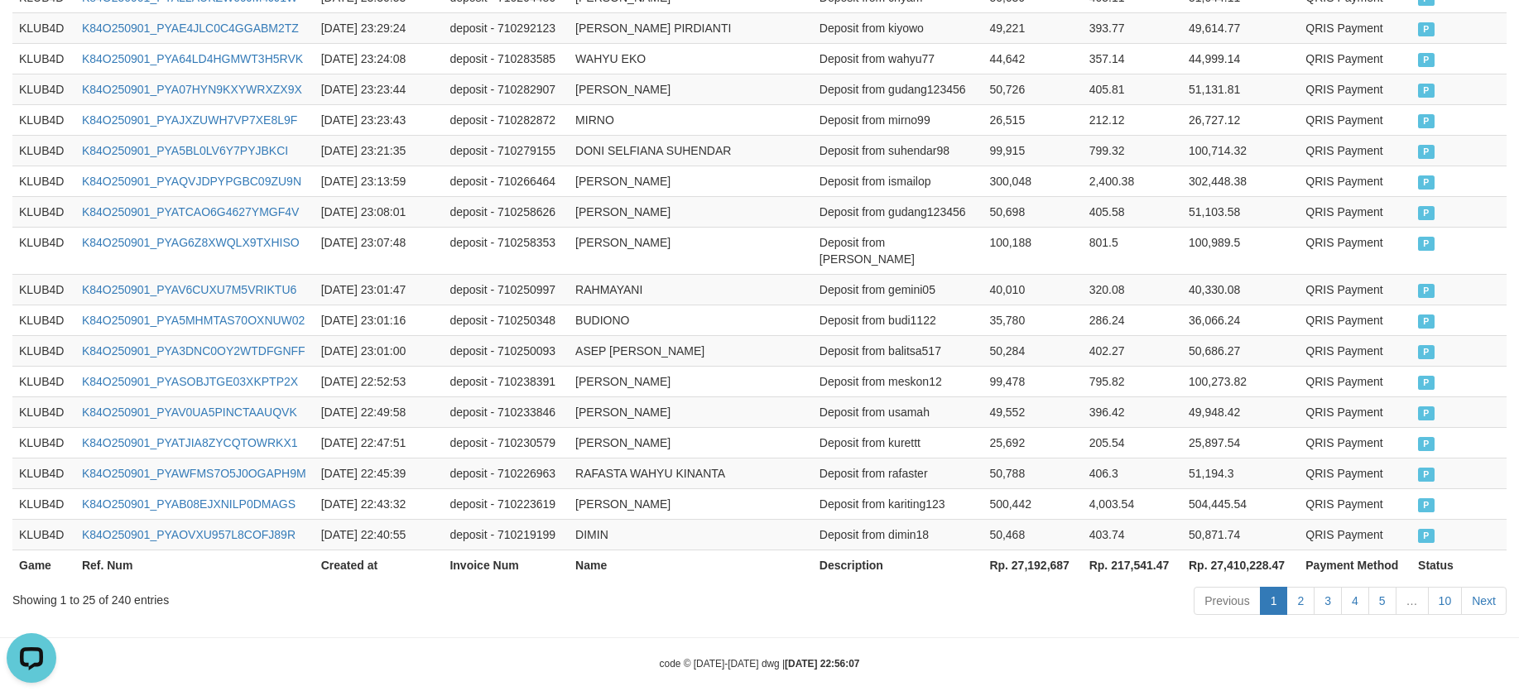
click at [1036, 550] on th "Rp. 27,192,687" at bounding box center [1031, 565] width 99 height 31
copy th "27,192,687"
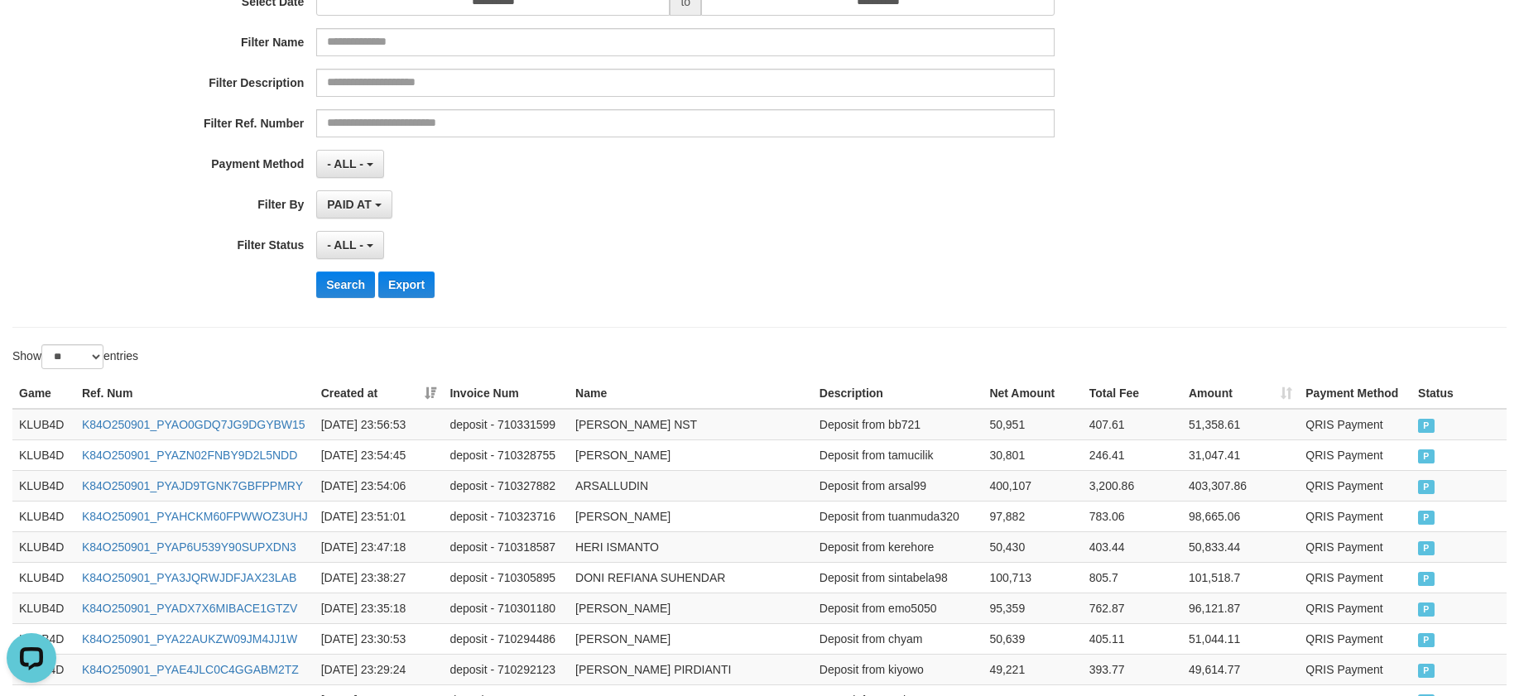
scroll to position [0, 0]
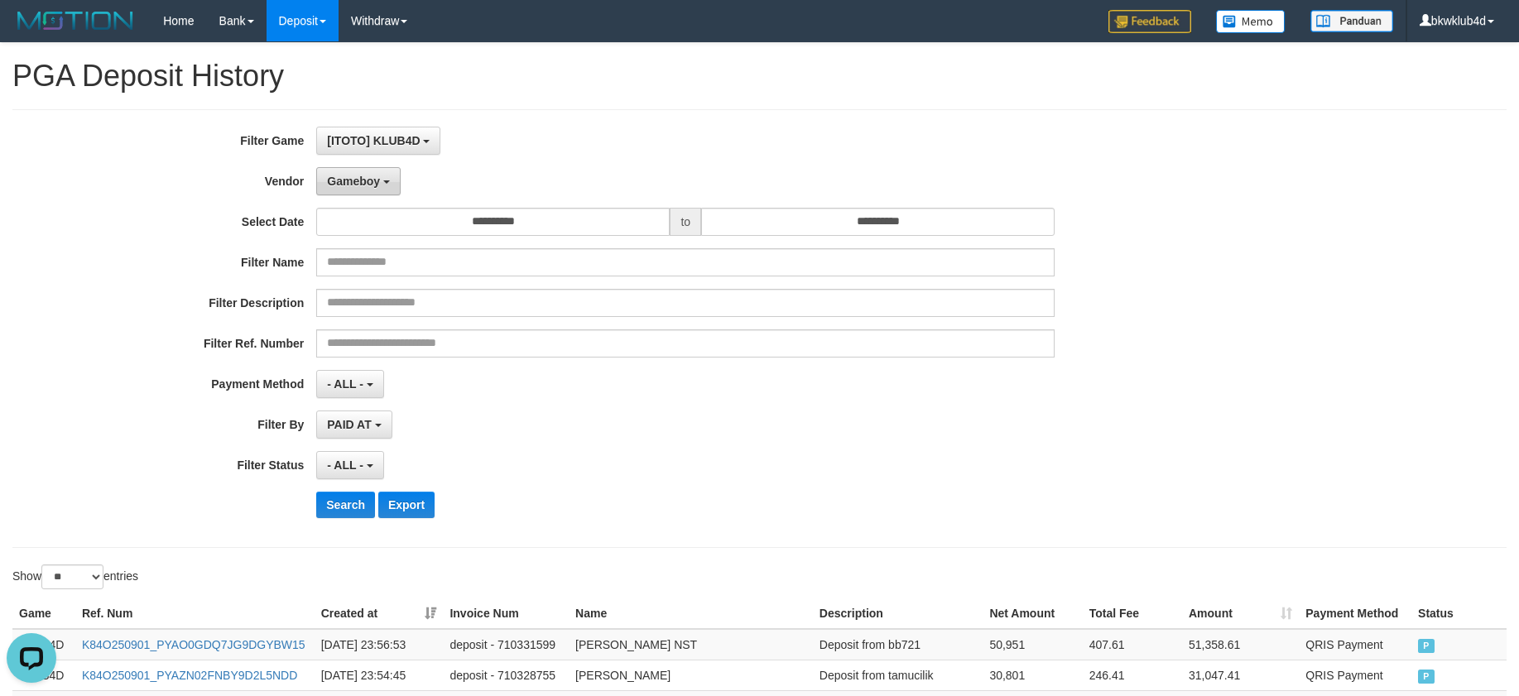
drag, startPoint x: 380, startPoint y: 180, endPoint x: 395, endPoint y: 185, distance: 15.7
click at [380, 180] on button "Gameboy" at bounding box center [358, 181] width 84 height 28
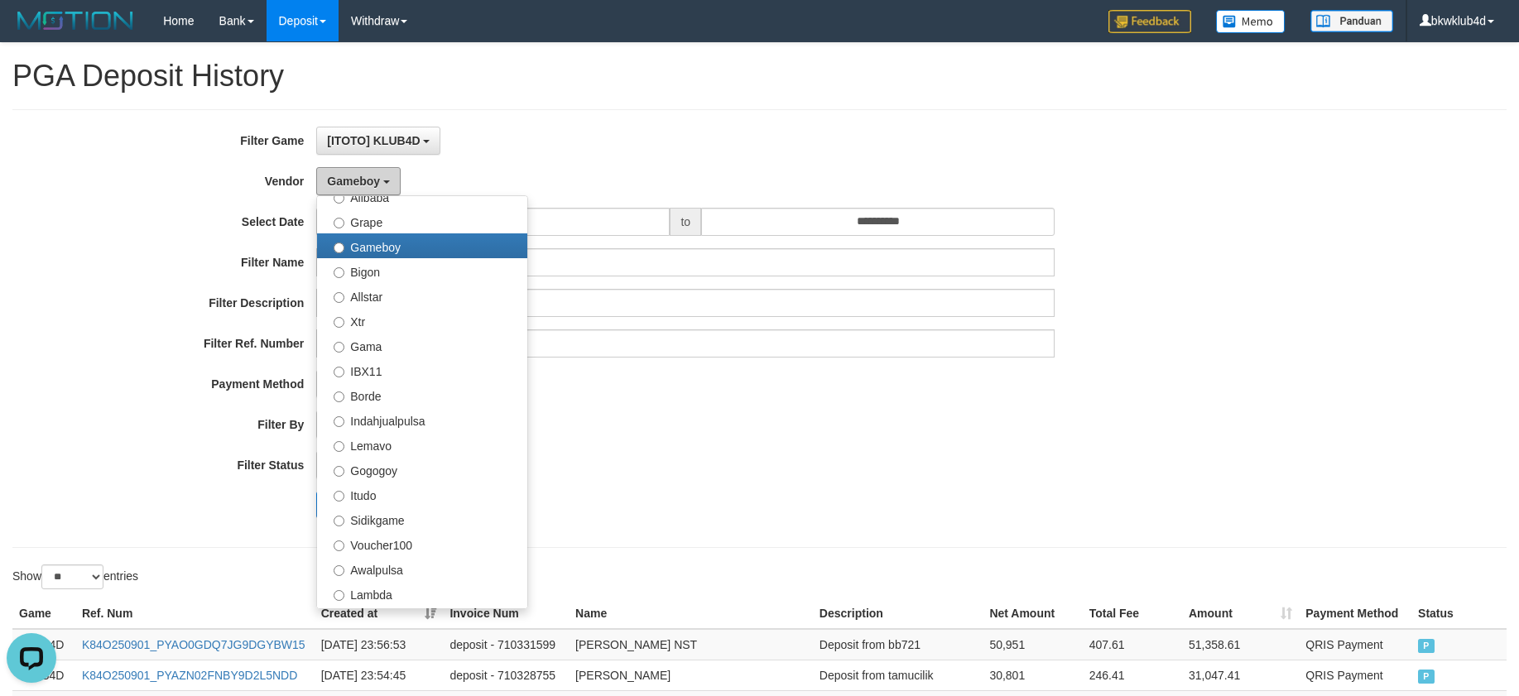
scroll to position [101, 0]
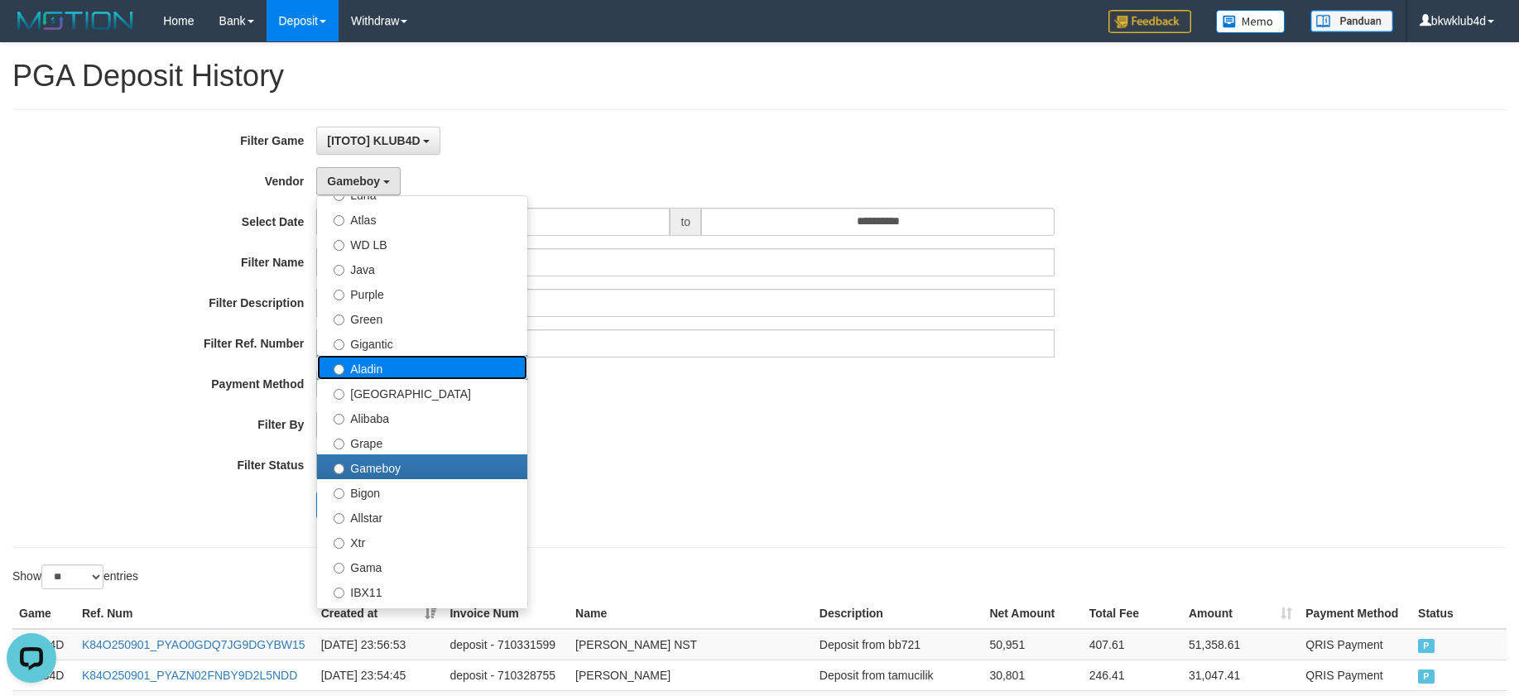
click at [394, 372] on label "Aladin" at bounding box center [422, 367] width 210 height 25
select select "**********"
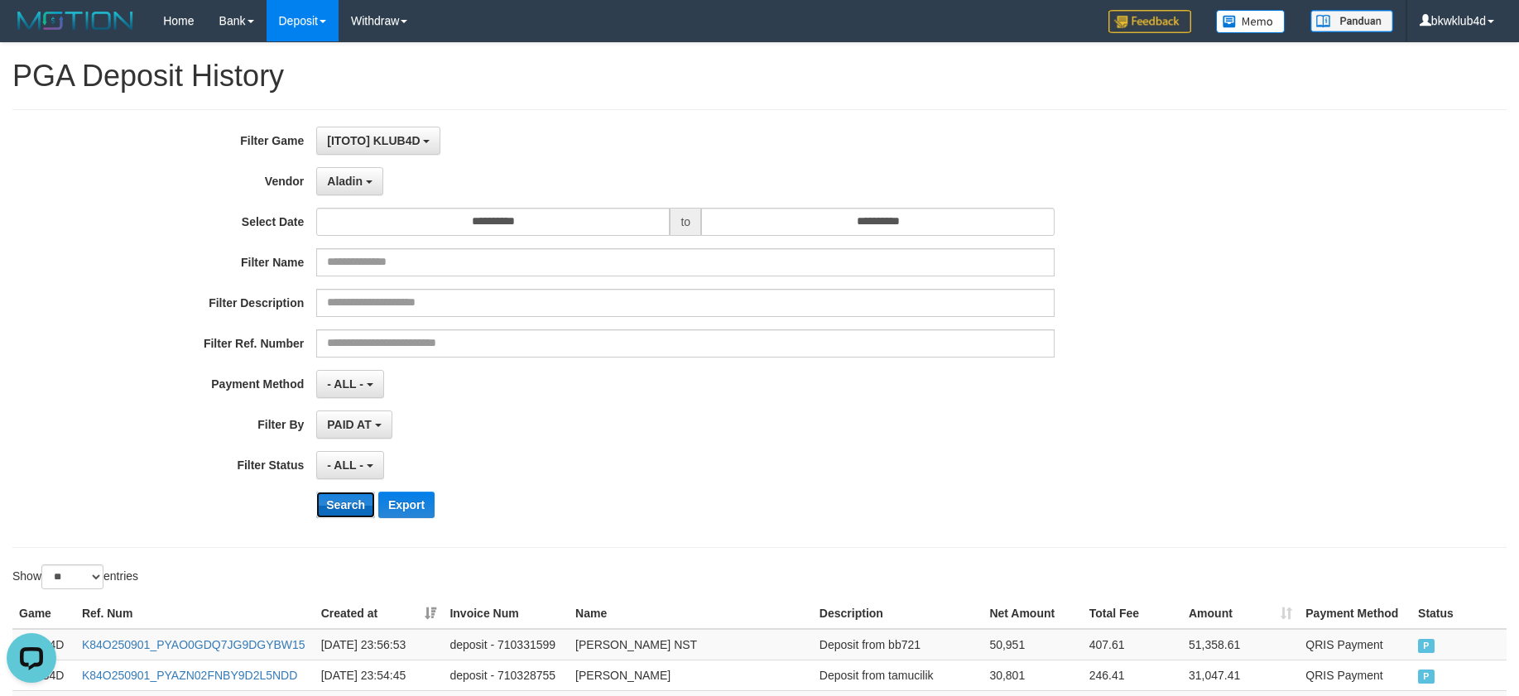
click at [321, 507] on button "Search" at bounding box center [345, 505] width 59 height 26
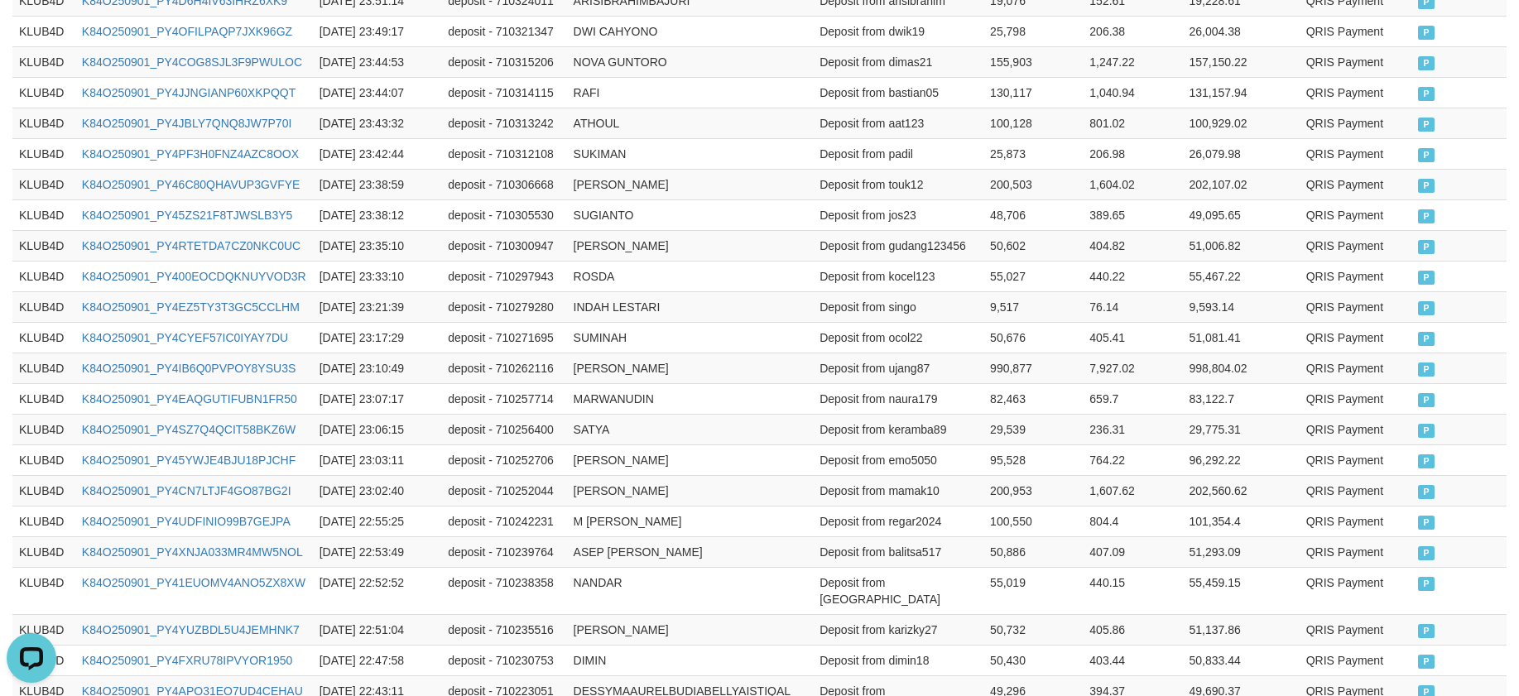
scroll to position [862, 0]
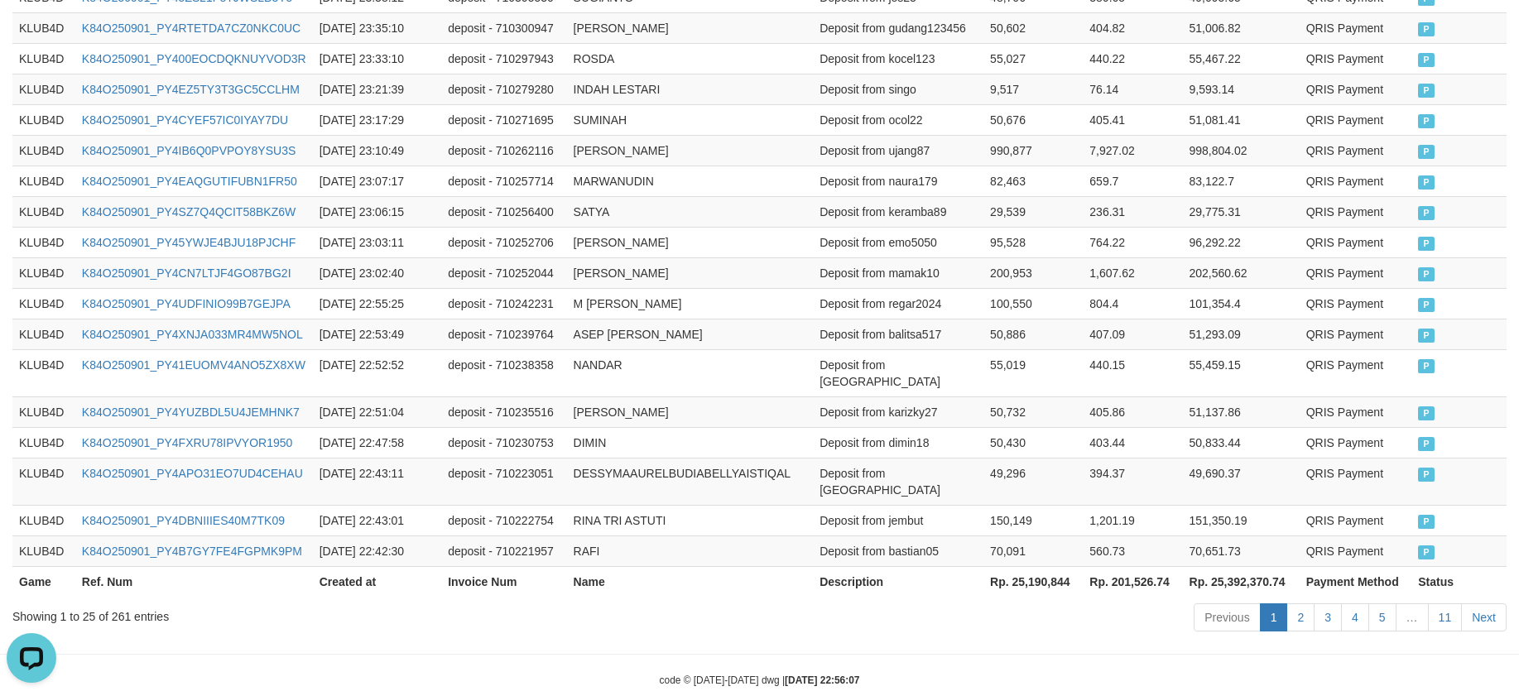
click at [1025, 566] on th "Rp. 25,190,844" at bounding box center [1032, 581] width 99 height 31
copy th "25,190,844"
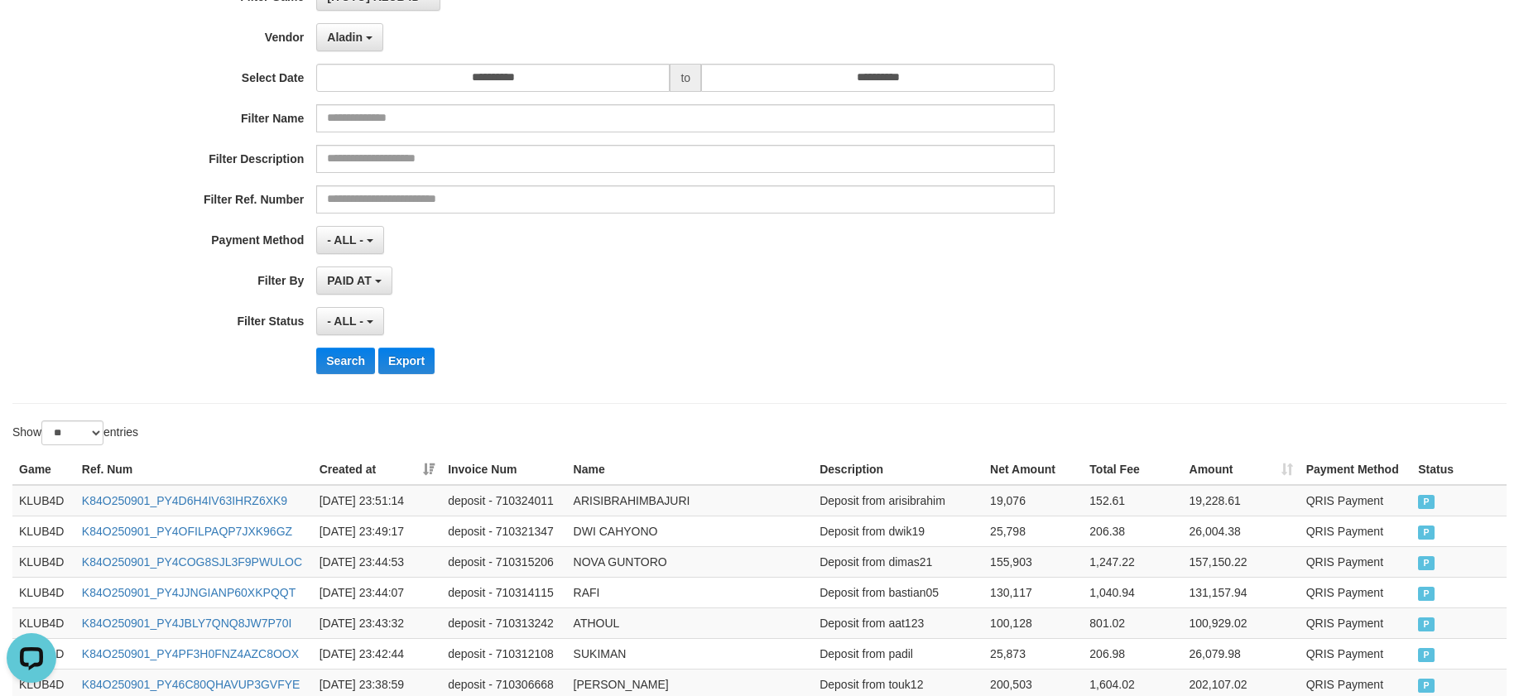
scroll to position [0, 0]
